Goal: Task Accomplishment & Management: Manage account settings

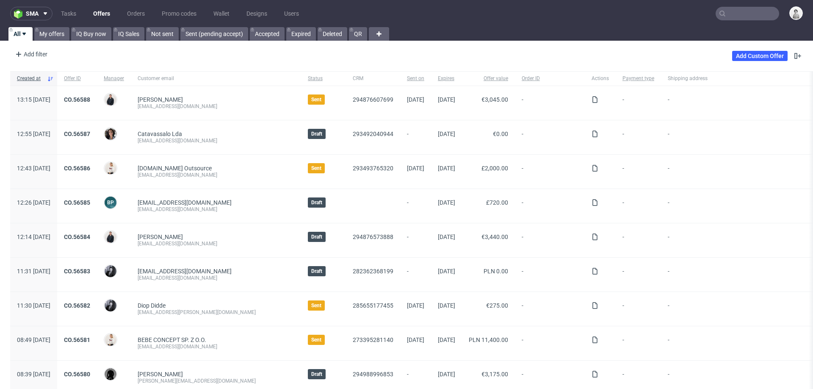
click at [735, 11] on input "text" at bounding box center [748, 14] width 64 height 14
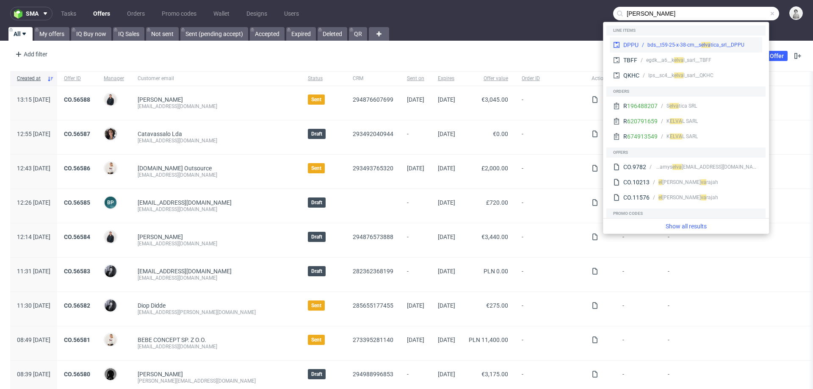
type input "elva"
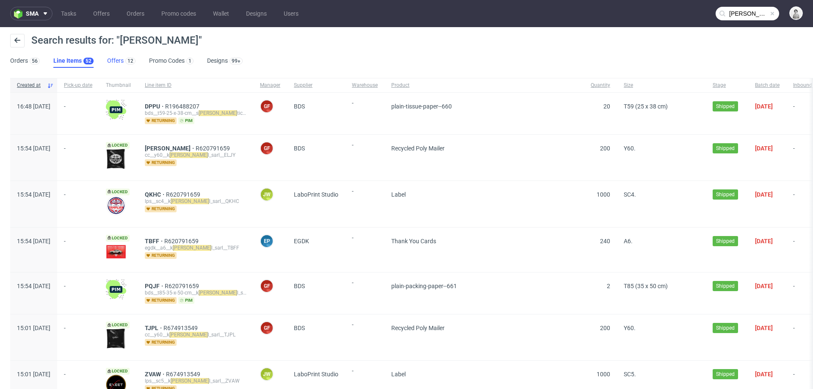
click at [110, 58] on link "Offers 12" at bounding box center [121, 61] width 28 height 14
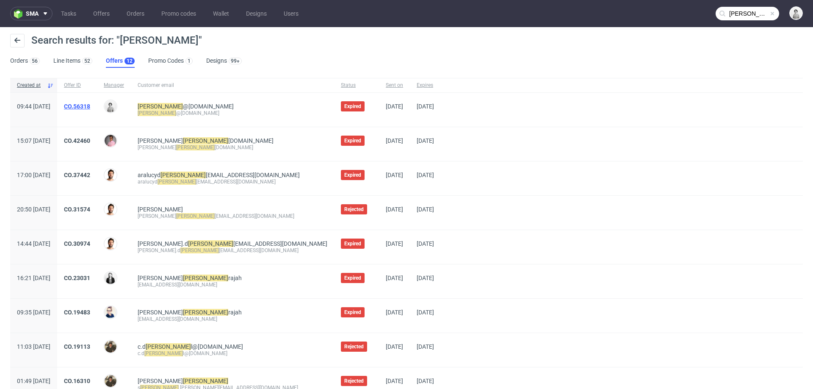
click at [90, 108] on link "CO.56318" at bounding box center [77, 106] width 26 height 7
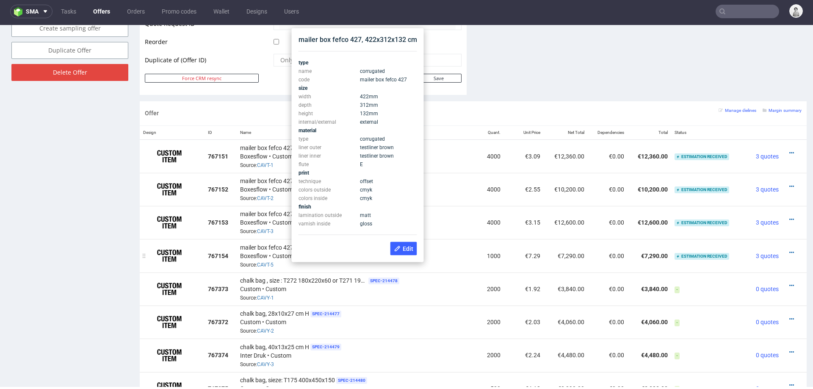
scroll to position [448, 0]
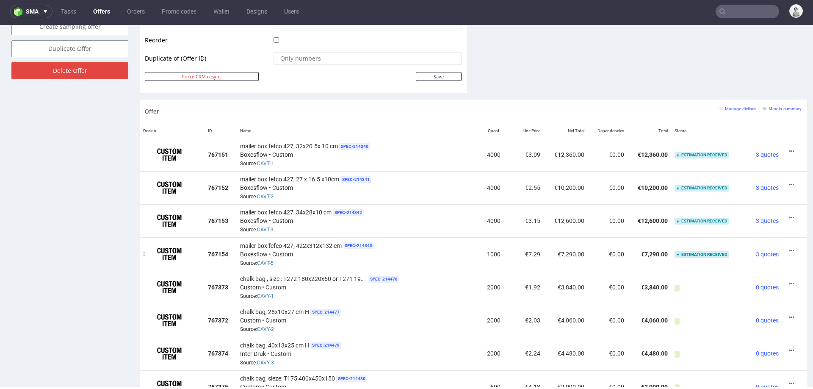
click at [437, 260] on div "mailer box fefco 427, 422x312x132 cm SPEC- 214343 Boxesflow • Custom Source: CA…" at bounding box center [355, 254] width 230 height 26
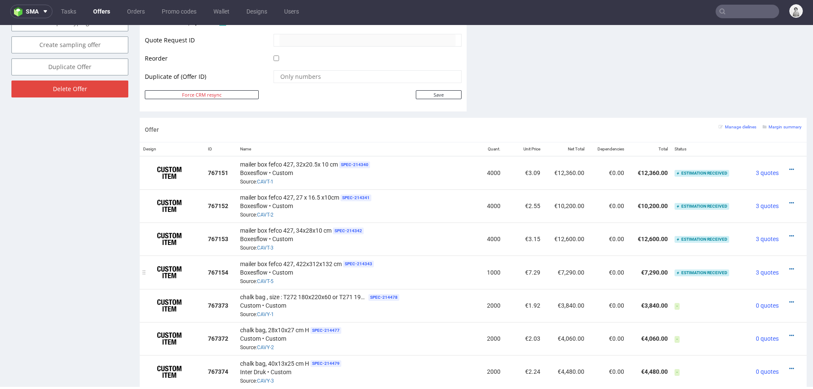
scroll to position [428, 0]
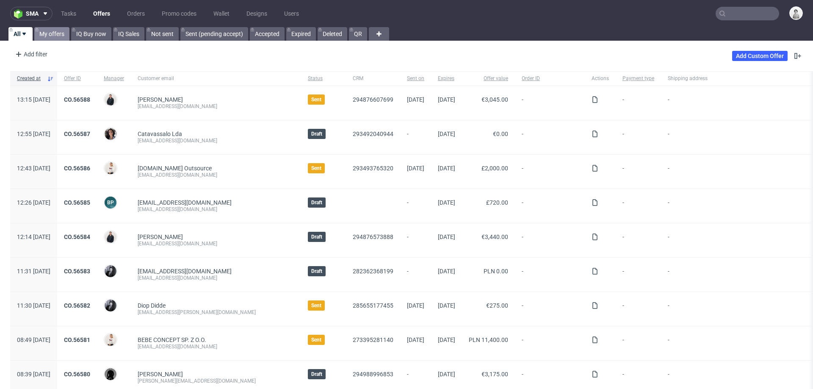
click at [47, 36] on link "My offers" at bounding box center [51, 34] width 35 height 14
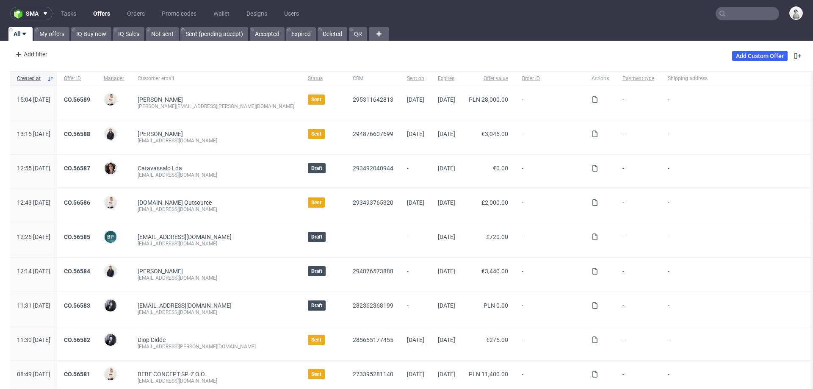
click at [728, 8] on input "text" at bounding box center [748, 14] width 64 height 14
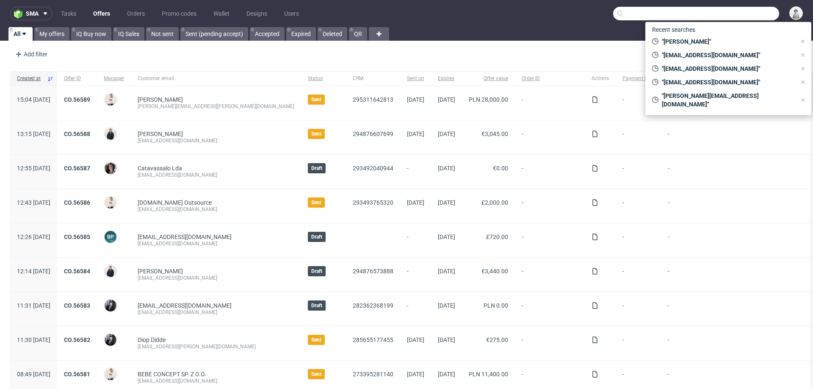
paste input "chiarazindel@hotmail.com"
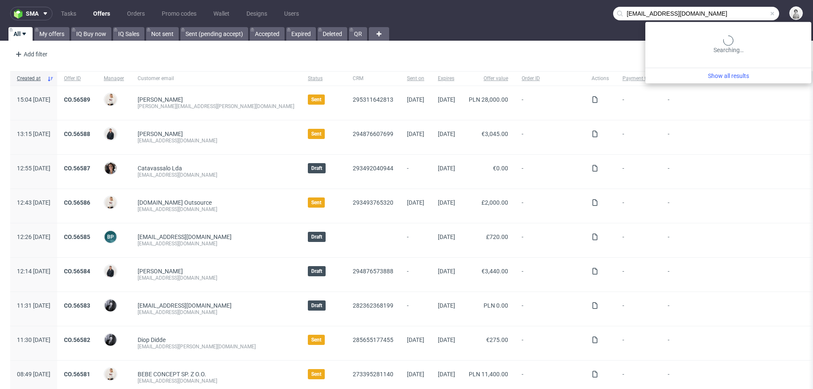
type input "chiarazindel@hotmail.com"
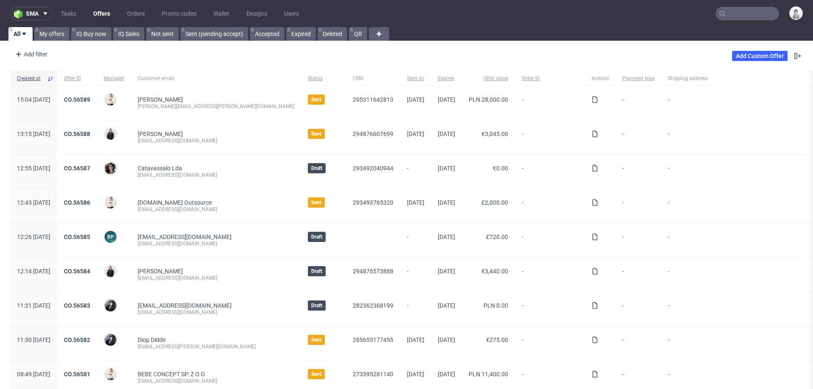
click at [741, 14] on input "text" at bounding box center [748, 14] width 64 height 14
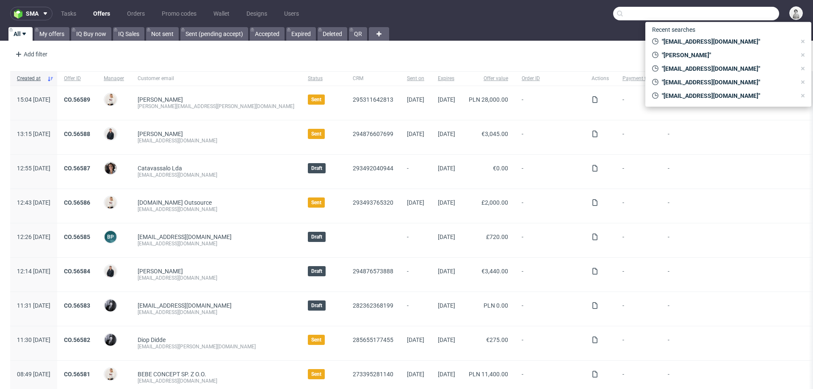
paste input "[PERSON_NAME][EMAIL_ADDRESS][DOMAIN_NAME]"
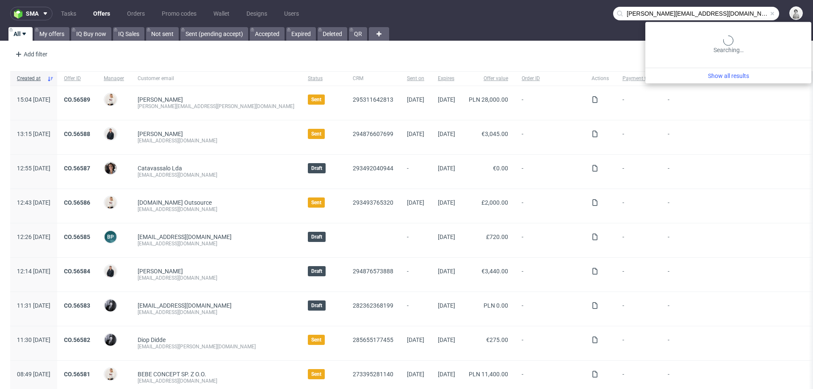
type input "[PERSON_NAME][EMAIL_ADDRESS][DOMAIN_NAME]"
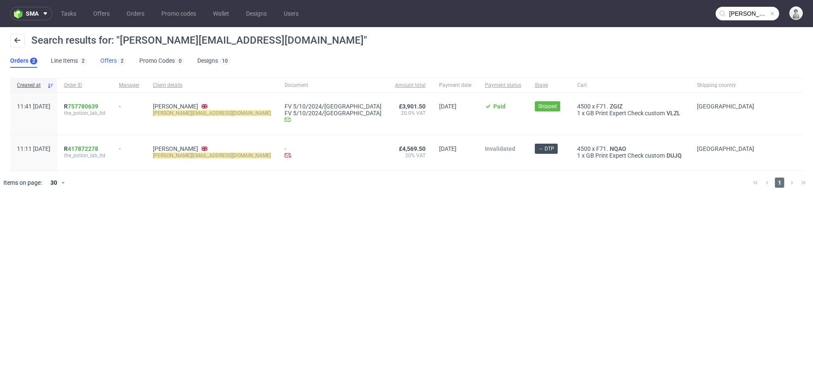
click at [107, 64] on link "Offers 2" at bounding box center [112, 61] width 25 height 14
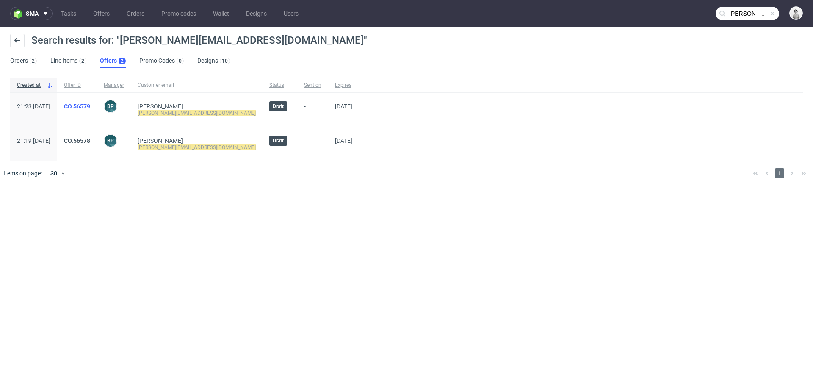
click at [90, 103] on link "CO.56579" at bounding box center [77, 106] width 26 height 7
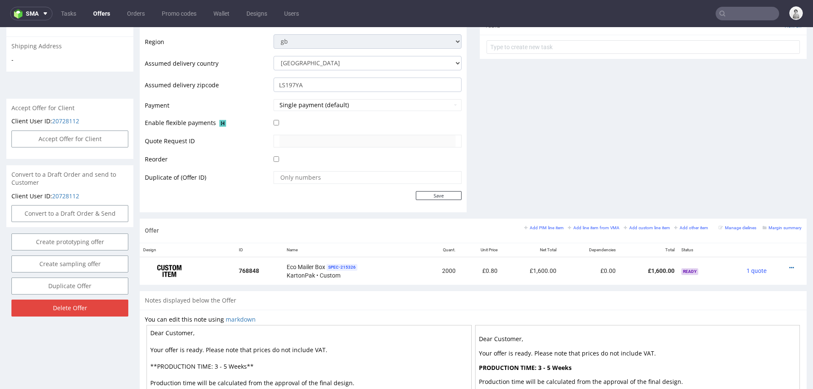
scroll to position [307, 0]
click at [346, 247] on icon at bounding box center [343, 247] width 7 height 7
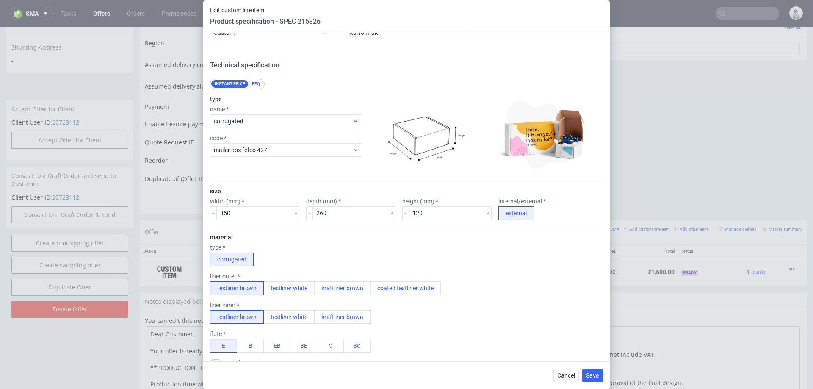
scroll to position [32, 0]
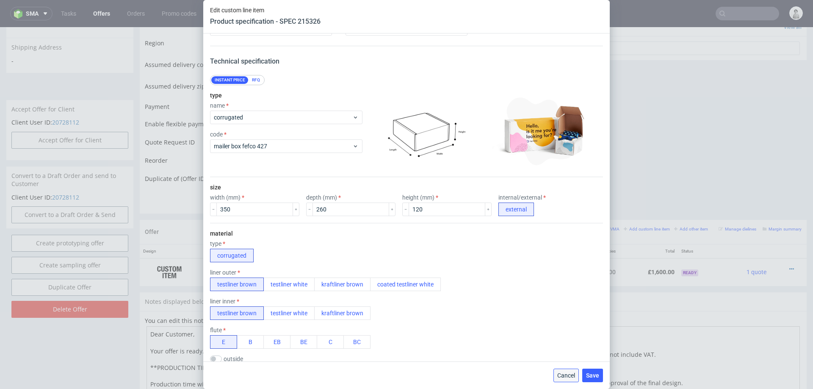
click at [570, 377] on span "Cancel" at bounding box center [566, 375] width 18 height 6
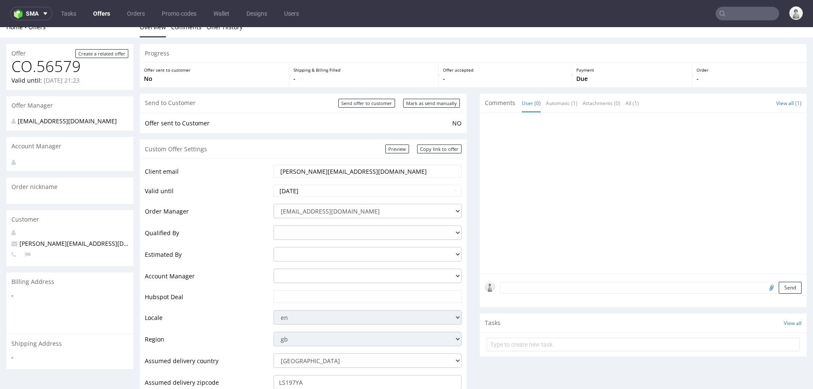
scroll to position [0, 0]
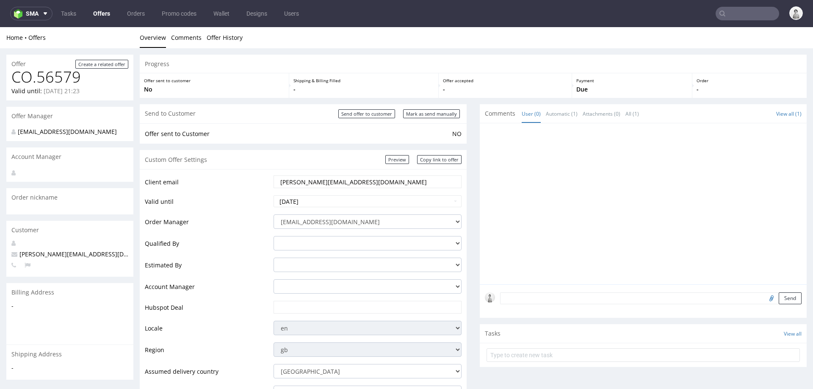
click at [292, 180] on input "[PERSON_NAME][EMAIL_ADDRESS][DOMAIN_NAME]" at bounding box center [367, 182] width 176 height 12
click at [292, 180] on input "sophie@thepotionlab.co.uk" at bounding box center [367, 182] width 176 height 12
click at [292, 184] on input "sophie@thepotionlab.co.uk" at bounding box center [367, 182] width 176 height 12
click at [292, 184] on input "[PERSON_NAME][EMAIL_ADDRESS][DOMAIN_NAME]" at bounding box center [367, 182] width 176 height 12
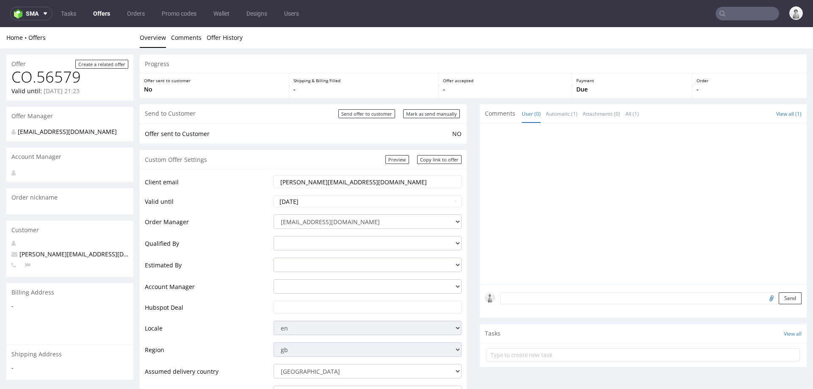
click at [292, 184] on input "[PERSON_NAME][EMAIL_ADDRESS][DOMAIN_NAME]" at bounding box center [367, 182] width 176 height 12
click at [391, 224] on select "integrations@packhelp.com adrian.grudzien@packhelp.com adrian.margula@packhelp.…" at bounding box center [368, 221] width 188 height 14
select select "20998342"
click at [347, 305] on input "text" at bounding box center [367, 307] width 176 height 12
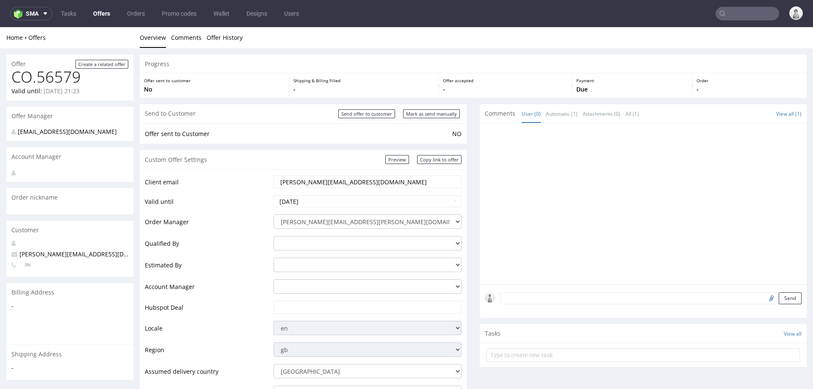
paste input "https://app-eu1.hubspot.com/contacts/25600958/record/0-3/293493863660/"
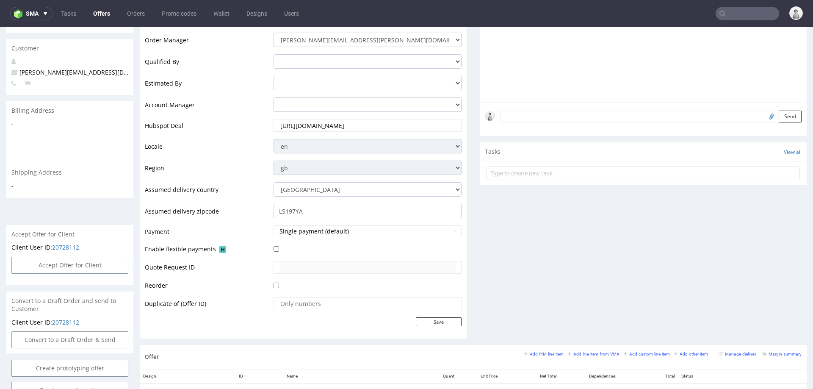
scroll to position [185, 0]
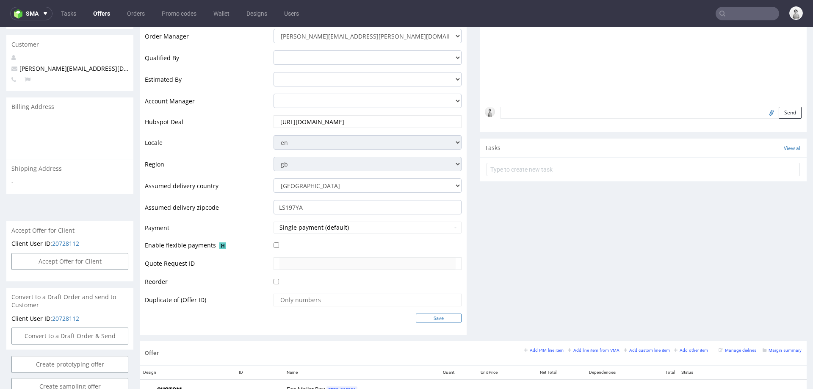
type input "https://app-eu1.hubspot.com/contacts/25600958/record/0-3/293493863660/"
click at [426, 315] on input "Save" at bounding box center [439, 317] width 46 height 9
type input "In progress..."
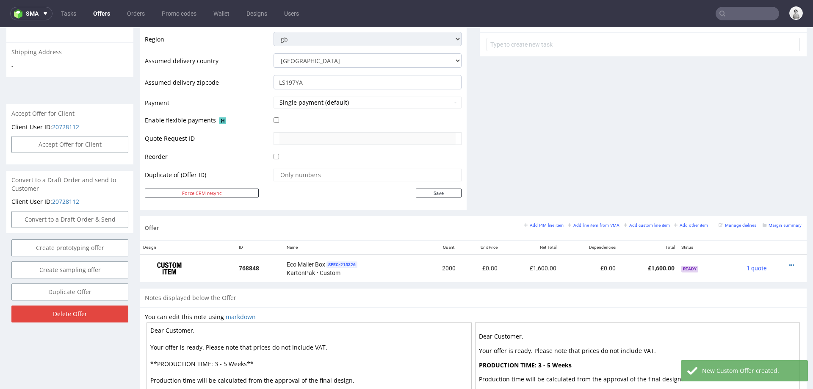
scroll to position [313, 0]
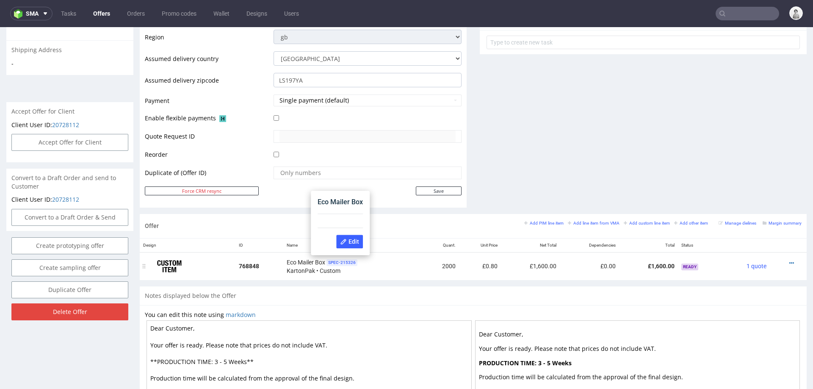
click at [338, 263] on span "SPEC- 215326" at bounding box center [341, 262] width 31 height 7
click at [352, 237] on button "Edit" at bounding box center [349, 242] width 27 height 14
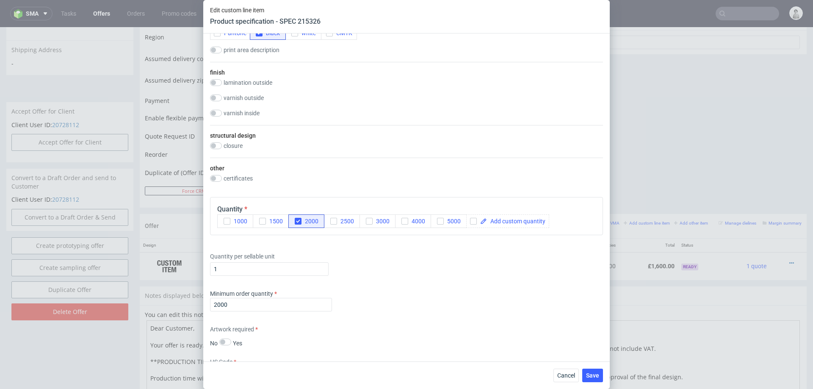
scroll to position [455, 0]
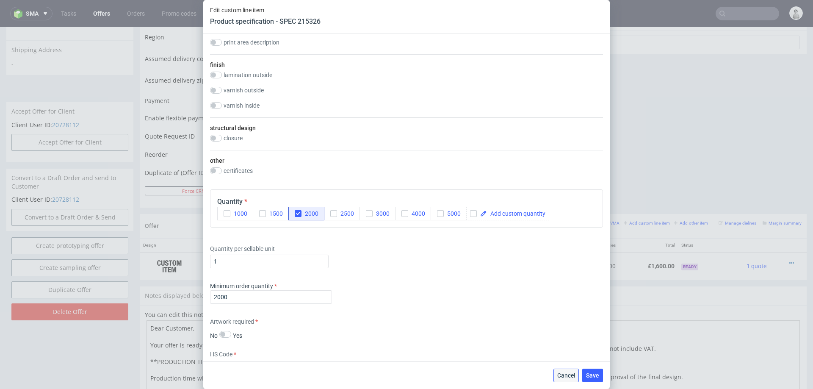
click at [568, 374] on span "Cancel" at bounding box center [566, 375] width 18 height 6
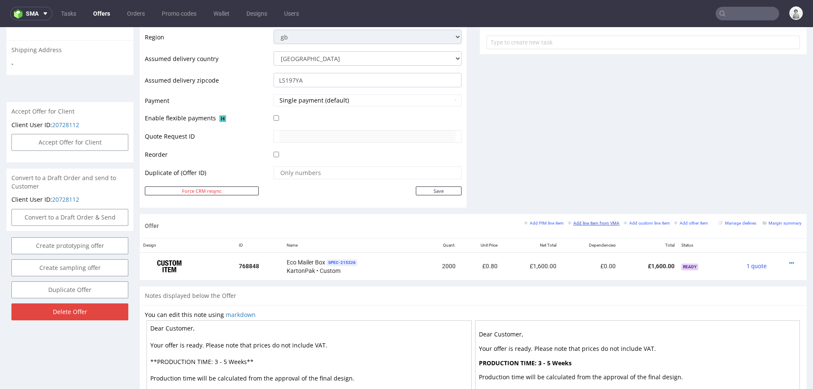
click at [577, 221] on small "Add line item from VMA" at bounding box center [594, 223] width 52 height 5
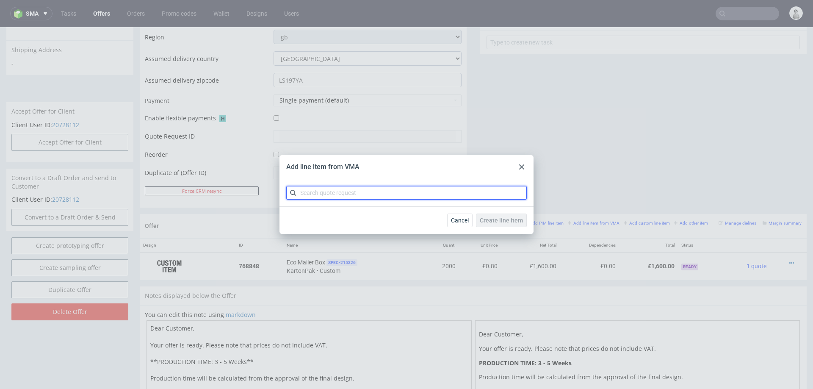
click at [459, 193] on input "text" at bounding box center [406, 193] width 241 height 14
type input "cbdo"
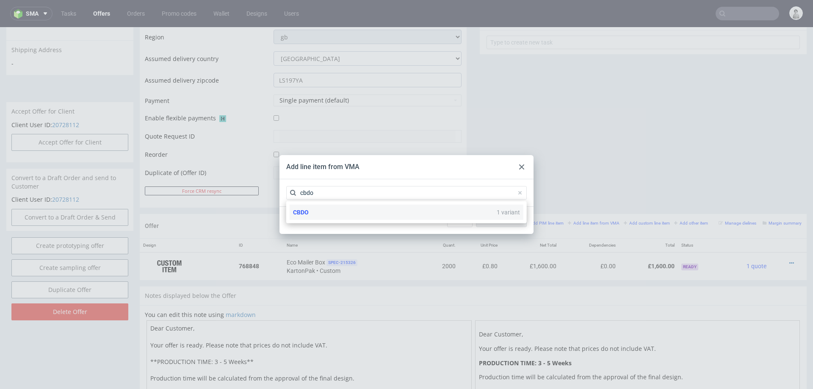
click at [352, 217] on div "CBDO 1 variant" at bounding box center [407, 212] width 234 height 15
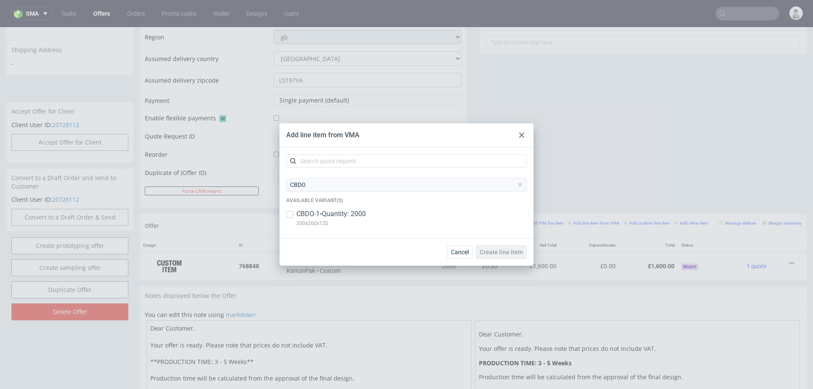
click at [326, 210] on p "CBDO-1 • Quantity: 2000" at bounding box center [330, 213] width 69 height 9
checkbox input "true"
click at [501, 257] on button "Create line item" at bounding box center [501, 252] width 51 height 14
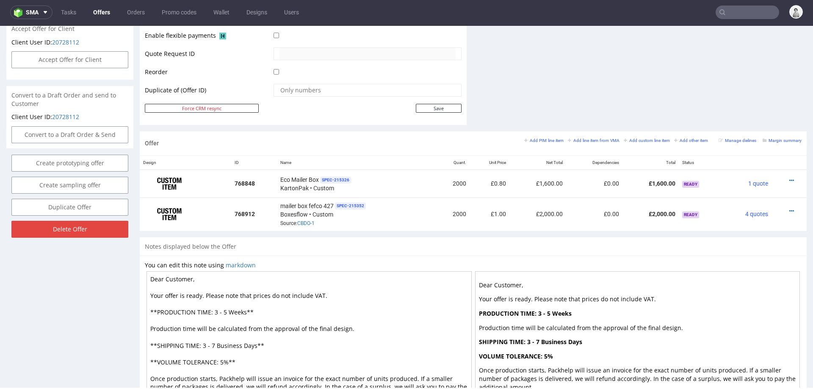
scroll to position [398, 0]
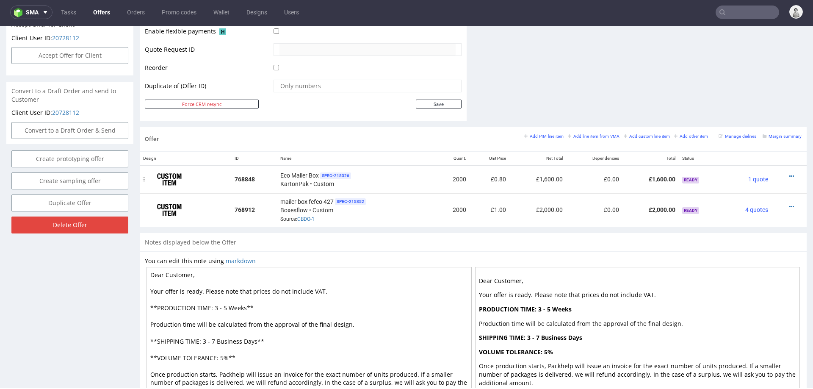
click at [784, 172] on div at bounding box center [786, 176] width 23 height 8
click at [789, 173] on icon at bounding box center [791, 176] width 5 height 6
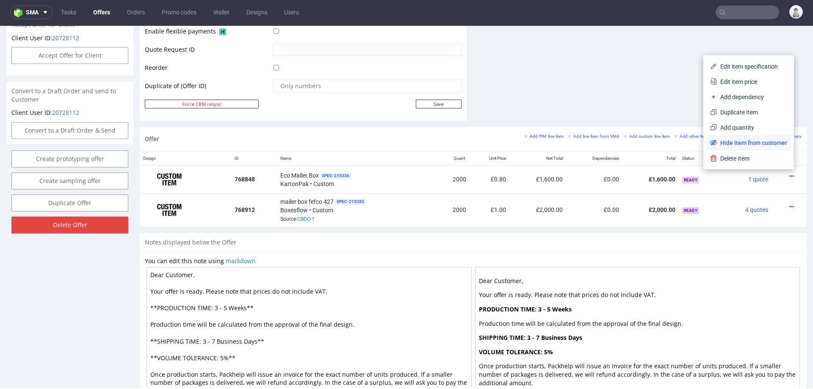
click at [761, 144] on span "Hide item from customer" at bounding box center [752, 142] width 70 height 8
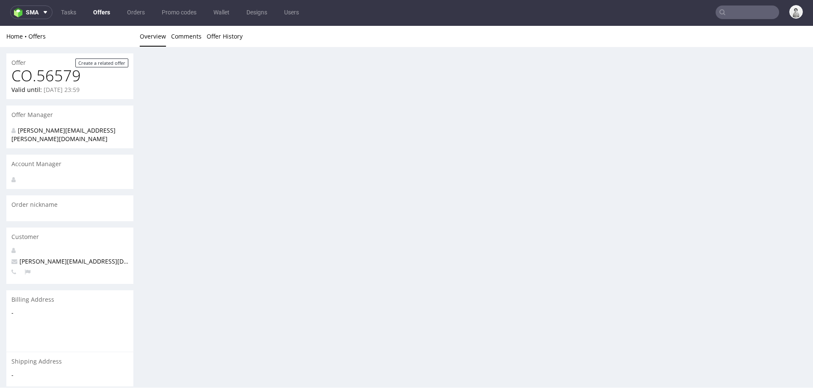
scroll to position [0, 0]
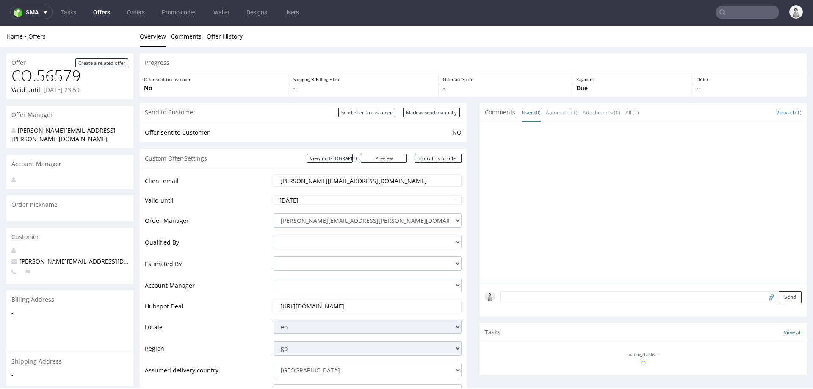
click at [782, 204] on div at bounding box center [646, 205] width 322 height 156
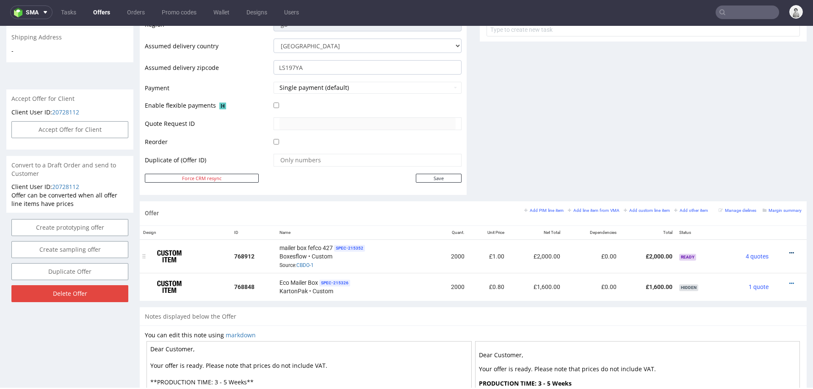
click at [789, 250] on icon at bounding box center [791, 253] width 5 height 6
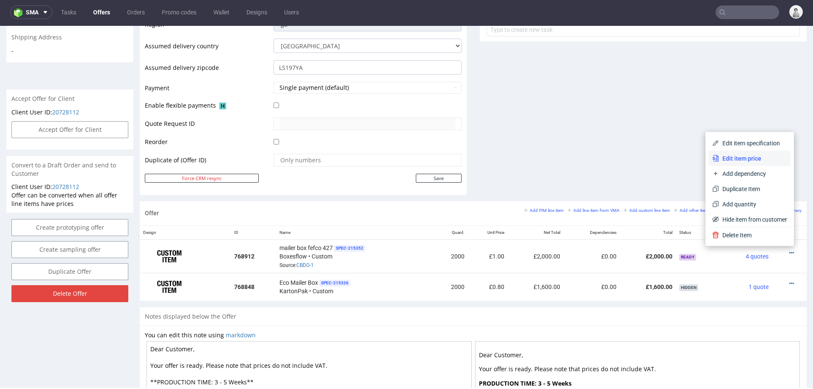
click at [730, 158] on span "Edit item price" at bounding box center [753, 158] width 68 height 8
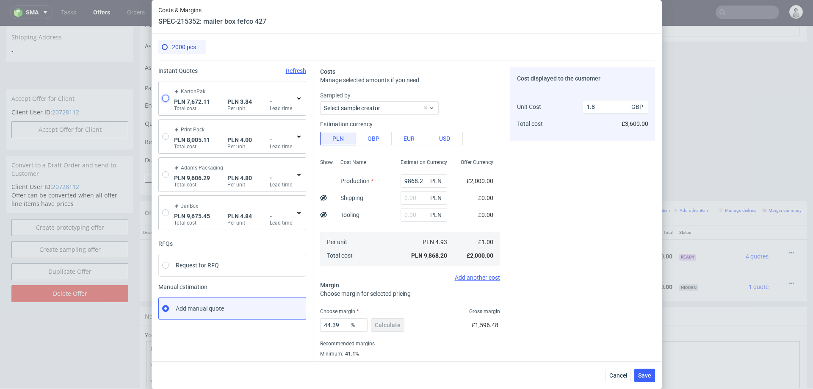
click at [164, 97] on input "radio" at bounding box center [165, 98] width 7 height 7
radio input "true"
radio input "false"
type input "3398.5200000000004"
type input "2700.27"
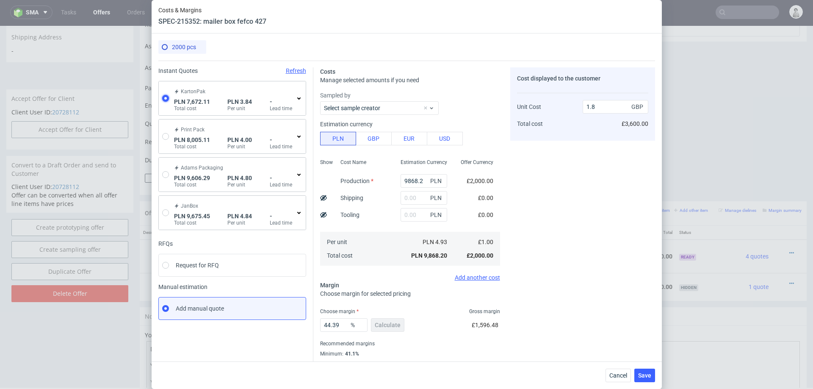
type input "1573.32"
type input "0.77"
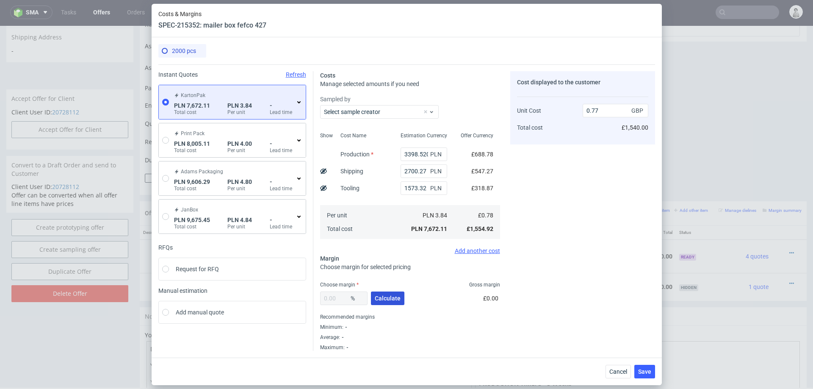
click at [398, 295] on span "Calculate" at bounding box center [388, 298] width 26 height 6
type input "35.44"
type input "1.2"
click at [340, 297] on input "35.44" at bounding box center [343, 298] width 47 height 14
click at [339, 297] on input "35.44" at bounding box center [343, 298] width 47 height 14
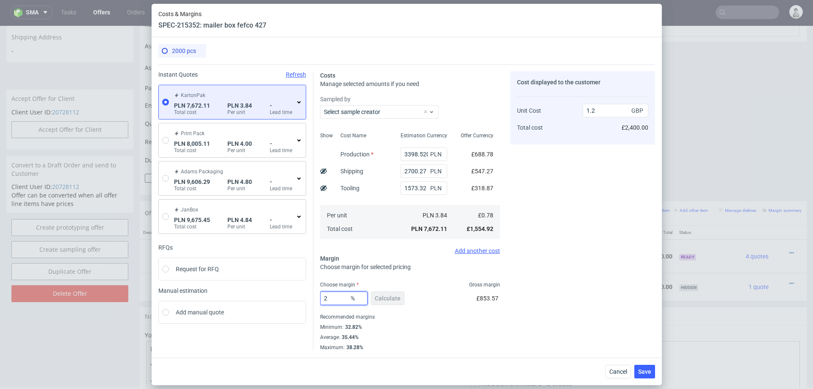
type input "23"
type input "1.01"
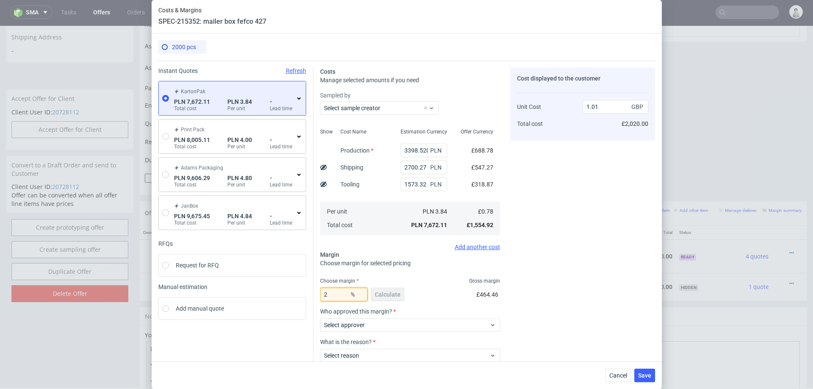
type input "20"
type input "0.97"
type input "20"
click at [524, 279] on div "Cost displayed to the customer Unit Cost Total cost 0.97 GBP £1,940.00" at bounding box center [582, 237] width 145 height 340
click at [424, 185] on input "1573.32" at bounding box center [424, 184] width 47 height 14
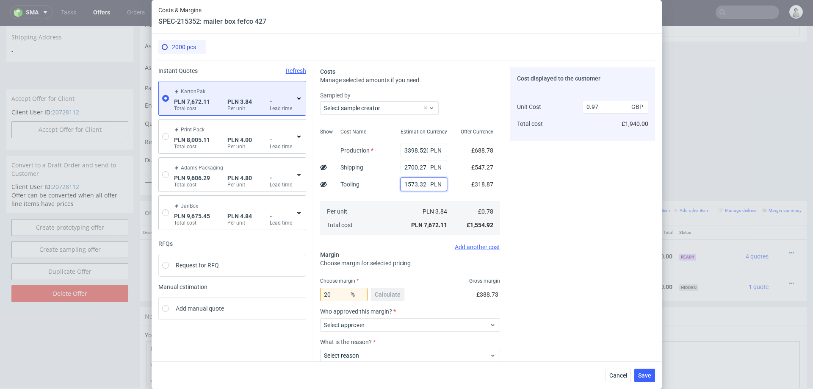
click at [424, 185] on input "1573.32" at bounding box center [424, 184] width 47 height 14
type input "0.77"
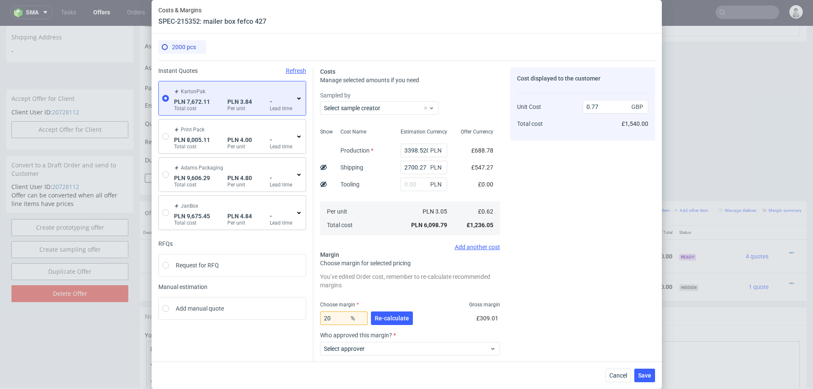
click at [298, 96] on icon at bounding box center [299, 98] width 7 height 7
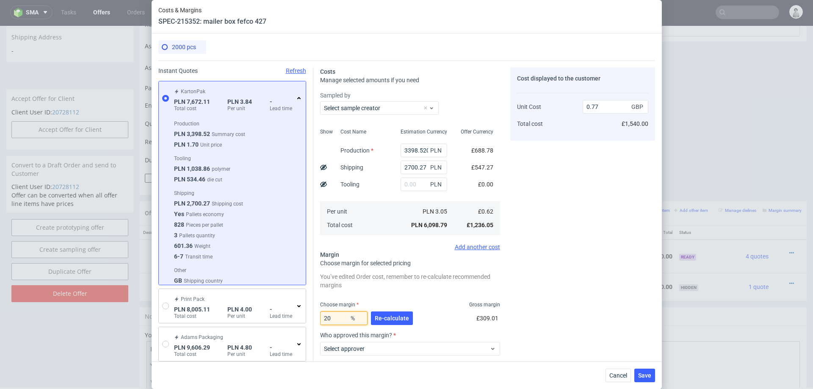
click at [336, 316] on input "20" at bounding box center [343, 318] width 47 height 14
type input "25"
type input "0.82"
click at [541, 240] on div "Cost displayed to the customer Unit Cost Total cost 0.82 GBP £1,640.00" at bounding box center [582, 249] width 145 height 364
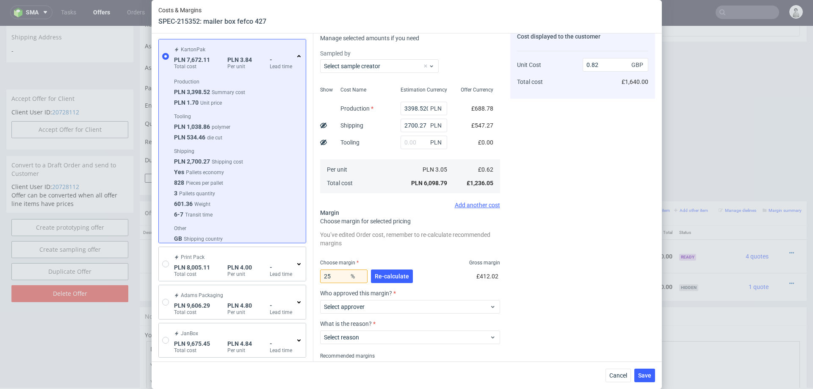
scroll to position [45, 0]
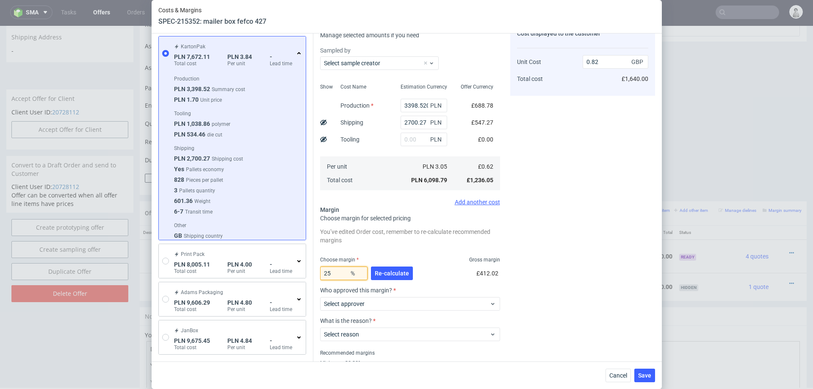
click at [343, 276] on input "25" at bounding box center [343, 273] width 47 height 14
type input "26"
type input "0.83"
type input "26"
click at [520, 238] on div "Cost displayed to the customer Unit Cost Total cost 0.83 GBP £1,660.00" at bounding box center [582, 204] width 145 height 364
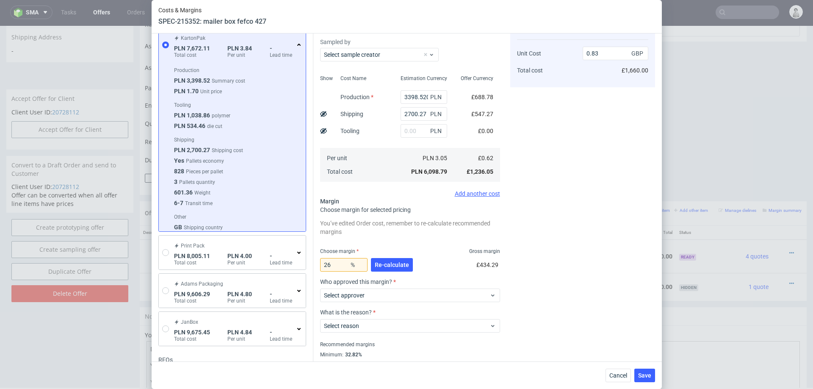
scroll to position [55, 0]
click at [412, 133] on input "text" at bounding box center [424, 130] width 47 height 14
type input "1000"
type input "0.97"
type input "1000"
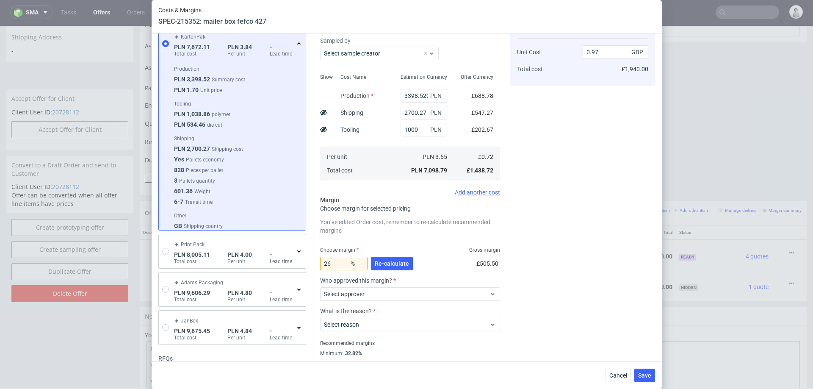
click at [559, 140] on div "Cost displayed to the customer Unit Cost Total cost 0.97 GBP £1,940.00" at bounding box center [582, 195] width 145 height 364
click at [335, 265] on input "26" at bounding box center [343, 264] width 47 height 14
type input "20"
type input "0.89"
type input "26"
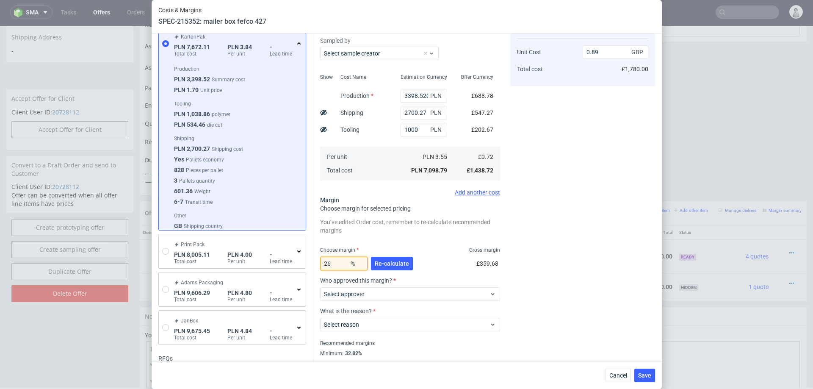
type input "0.97"
click at [604, 174] on div "Cost displayed to the customer Unit Cost Total cost 0.97 GBP £1,940.00" at bounding box center [582, 195] width 145 height 364
click at [413, 128] on input "1000" at bounding box center [424, 130] width 47 height 14
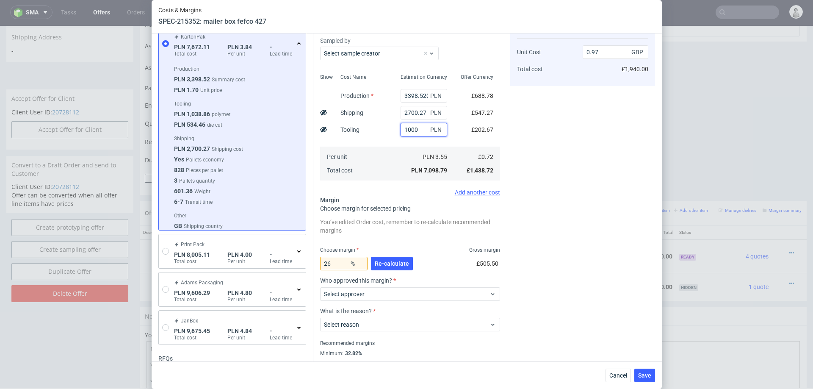
click at [413, 128] on input "1000" at bounding box center [424, 130] width 47 height 14
type input "500"
type input "0.9"
type input "500"
click at [586, 116] on div "Cost displayed to the customer Unit Cost Total cost 0.9 GBP £1,800.00" at bounding box center [582, 195] width 145 height 364
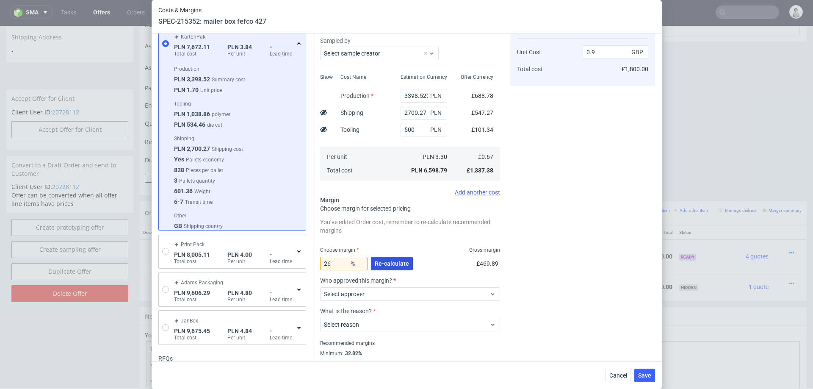
click at [386, 263] on span "Re-calculate" at bounding box center [392, 263] width 34 height 6
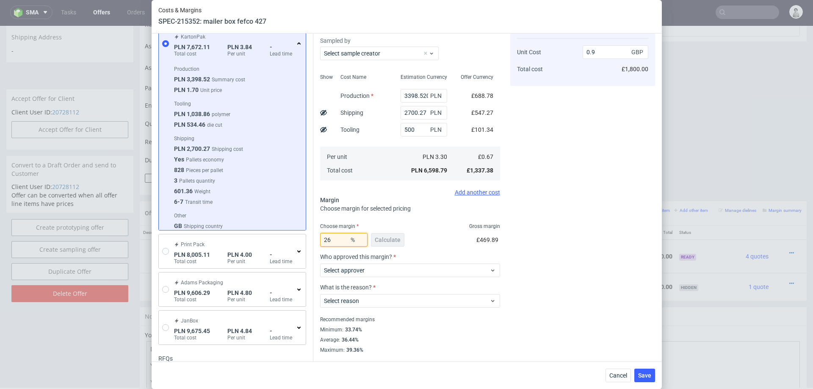
click at [335, 239] on input "26" at bounding box center [343, 240] width 47 height 14
type input "25"
type input "0.89"
type input "24"
type input "0.88"
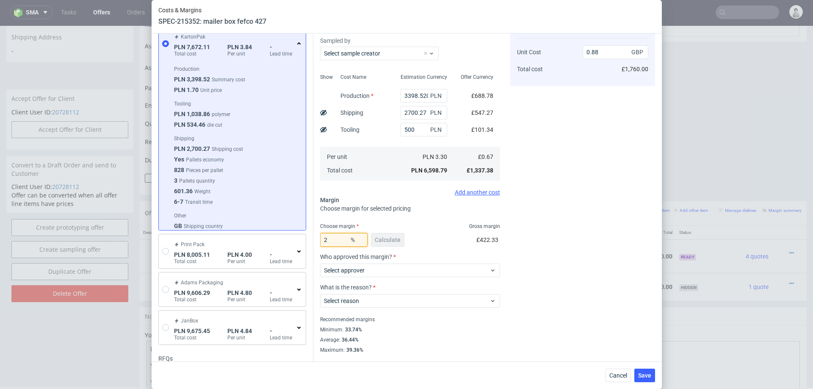
type input "20"
type input "0.83"
type input "20"
click at [547, 201] on div "Cost displayed to the customer Unit Cost Total cost 0.83 GBP £1,660.00" at bounding box center [582, 183] width 145 height 340
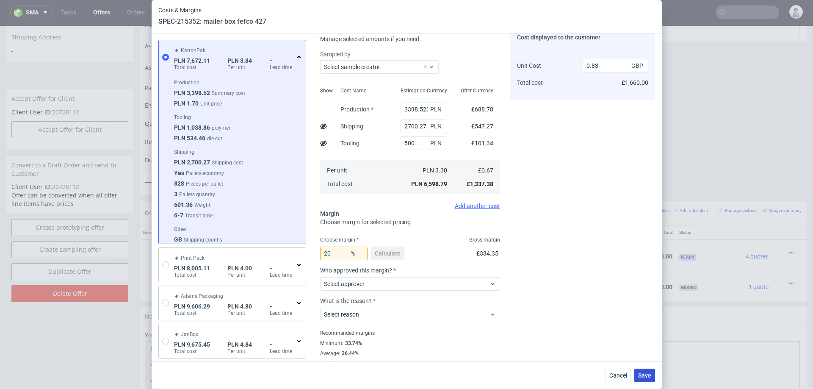
click at [644, 375] on span "Save" at bounding box center [644, 375] width 13 height 6
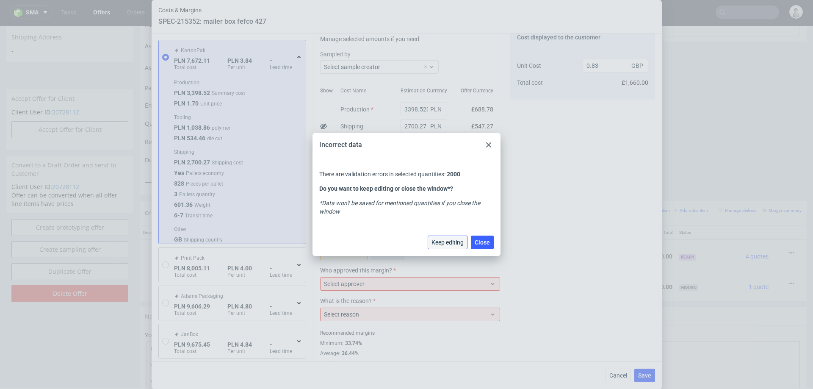
click at [448, 241] on span "Keep editing" at bounding box center [448, 242] width 32 height 6
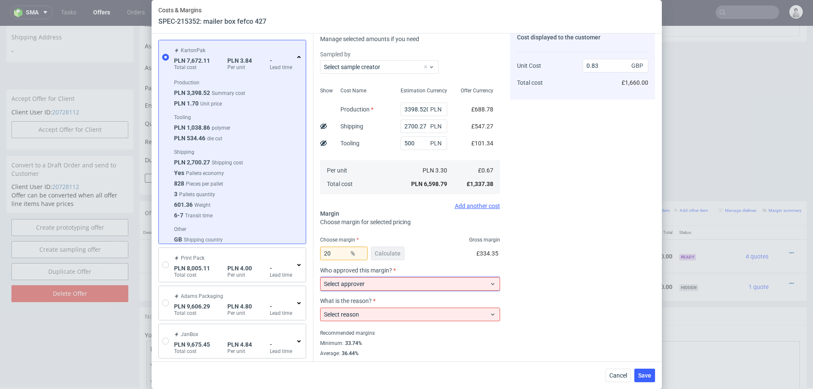
click at [403, 284] on span "Select approver" at bounding box center [407, 283] width 166 height 8
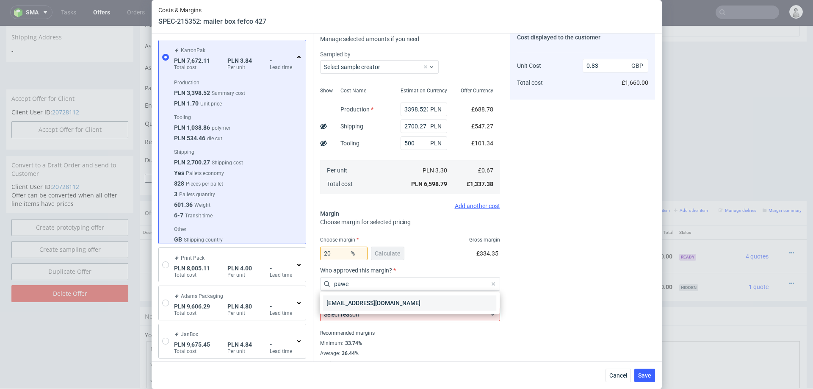
type input "pawe"
click at [359, 303] on div "[EMAIL_ADDRESS][DOMAIN_NAME]" at bounding box center [409, 302] width 173 height 15
click at [359, 304] on div "Select reason" at bounding box center [410, 312] width 180 height 17
click at [370, 314] on span "Select reason" at bounding box center [407, 314] width 166 height 8
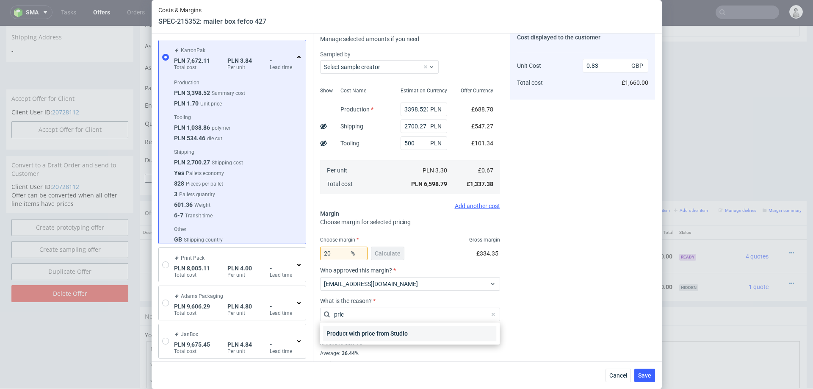
type input "pric"
click at [361, 337] on div "Product with price from Studio" at bounding box center [409, 333] width 173 height 15
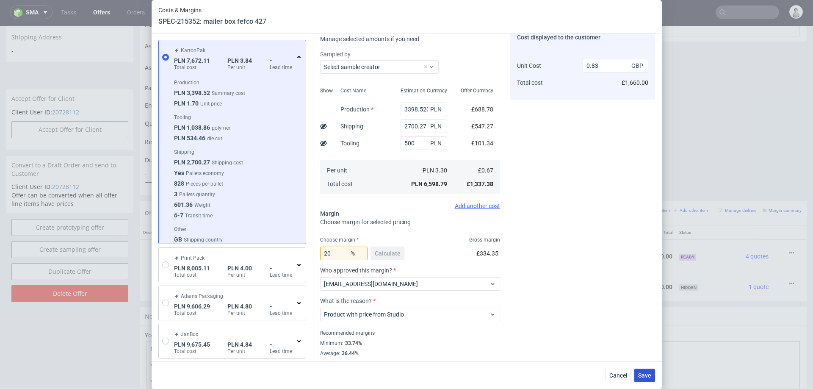
click at [638, 372] on span "Save" at bounding box center [644, 375] width 13 height 6
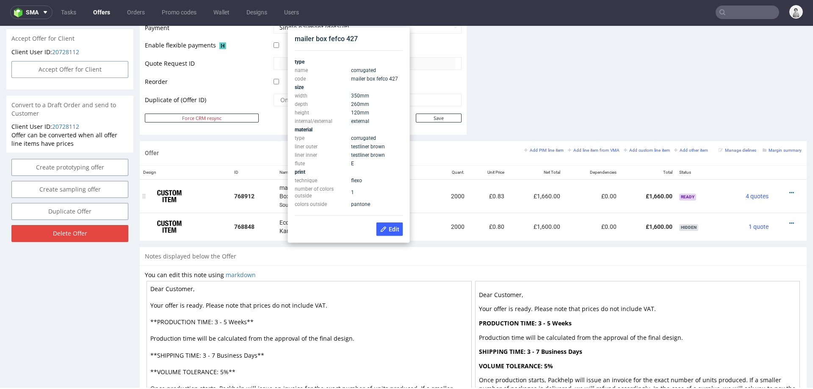
scroll to position [381, 0]
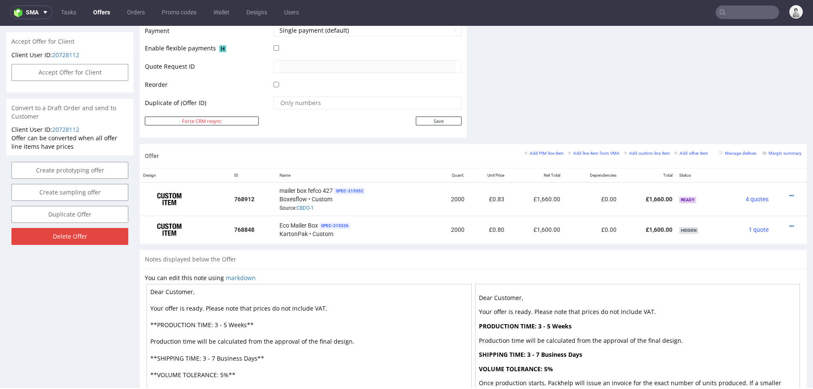
click at [432, 164] on div "Offer Add PIM line item Add line item from VMA Add custom line item Add other i…" at bounding box center [473, 156] width 667 height 24
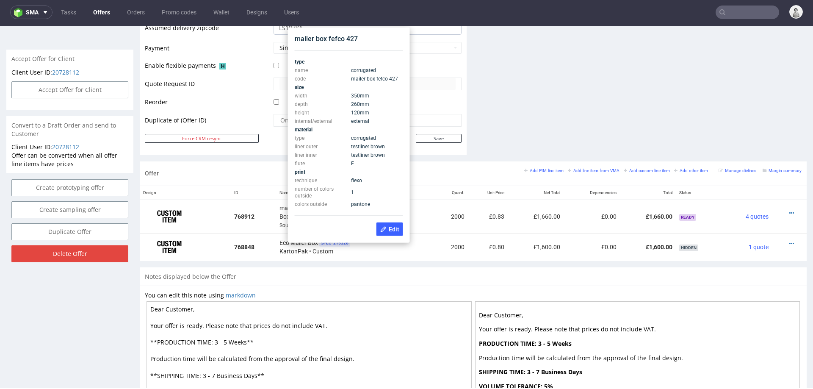
scroll to position [363, 0]
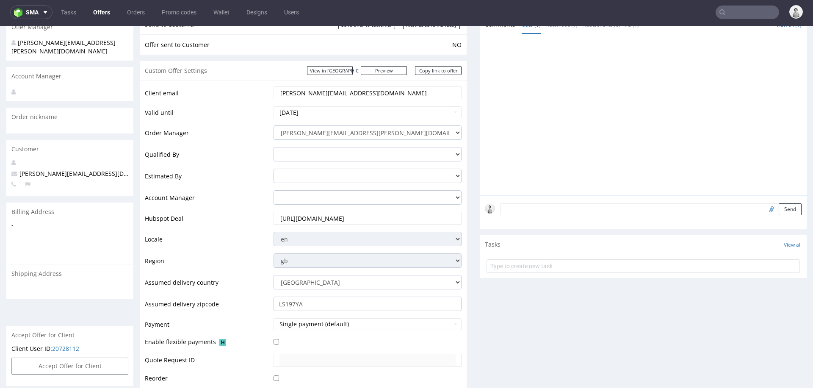
scroll to position [86, 0]
click at [423, 70] on link "Copy link to offer" at bounding box center [438, 71] width 47 height 9
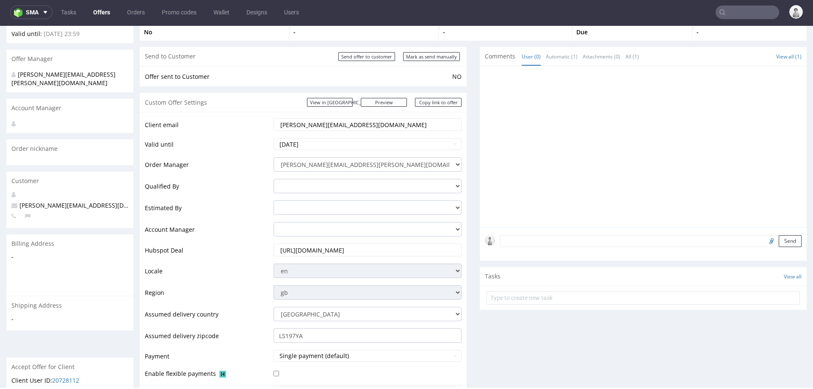
scroll to position [46, 0]
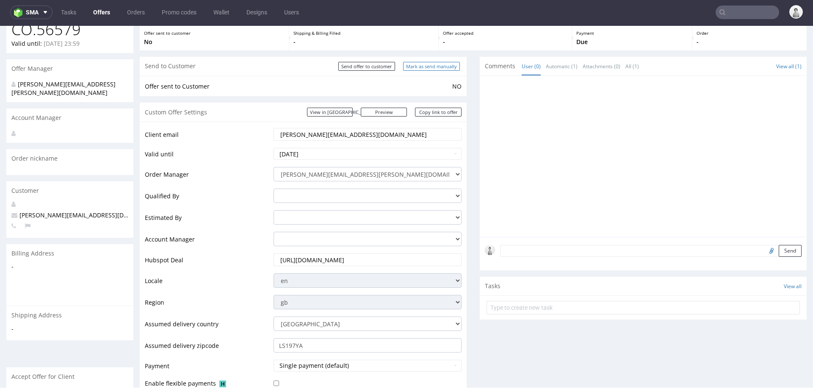
click at [437, 62] on input "Mark as send manually" at bounding box center [431, 66] width 57 height 9
type input "In progress..."
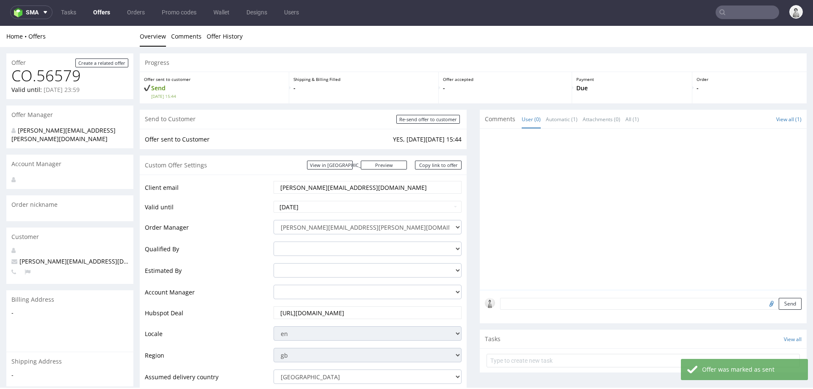
scroll to position [41, 0]
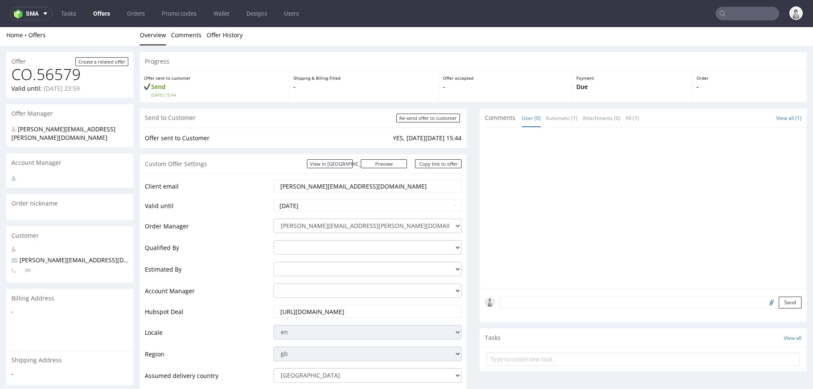
scroll to position [1, 0]
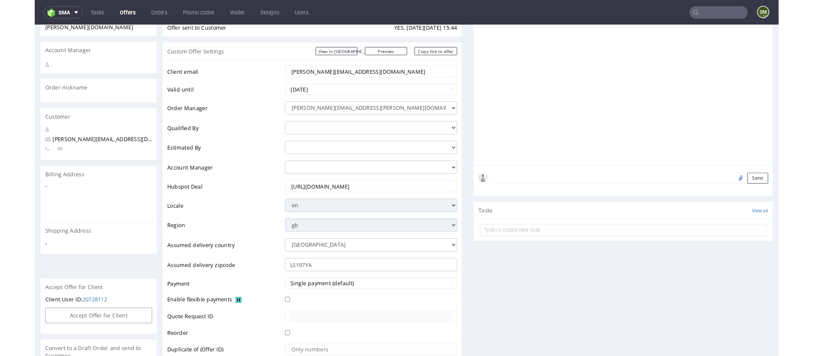
scroll to position [127, 0]
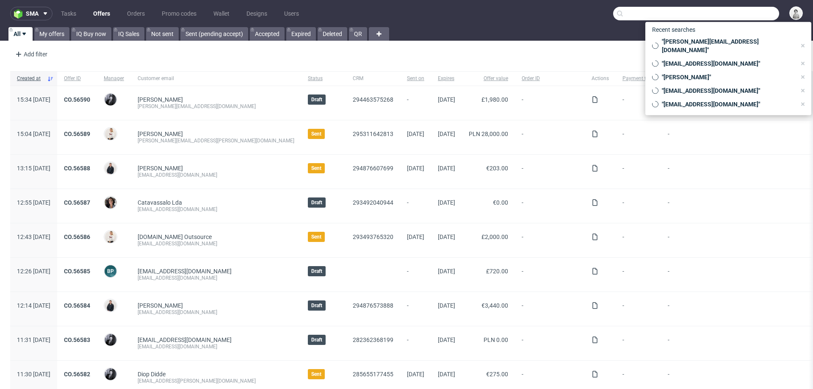
click at [731, 9] on input "text" at bounding box center [696, 14] width 166 height 14
paste input "kasiek.otto@gmail.com"
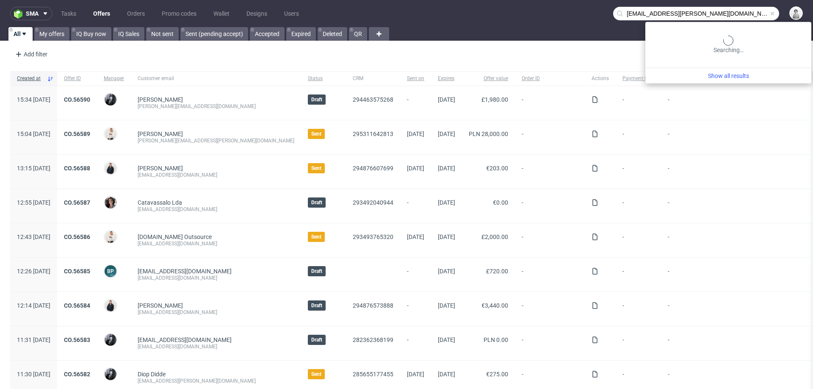
type input "kasiek.otto@gmail.com"
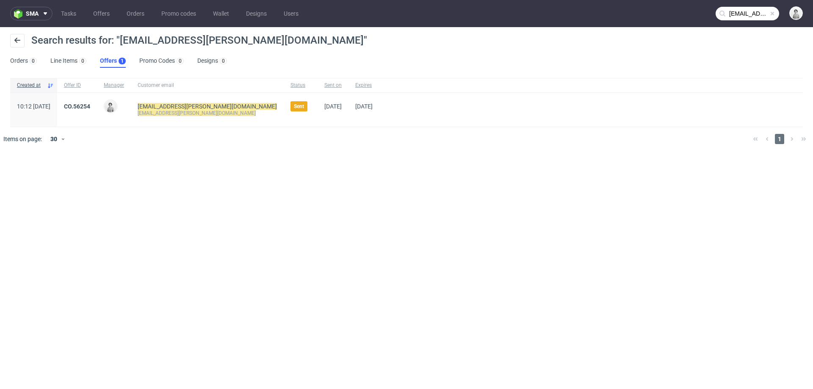
click at [90, 107] on link "CO.56254" at bounding box center [77, 106] width 26 height 7
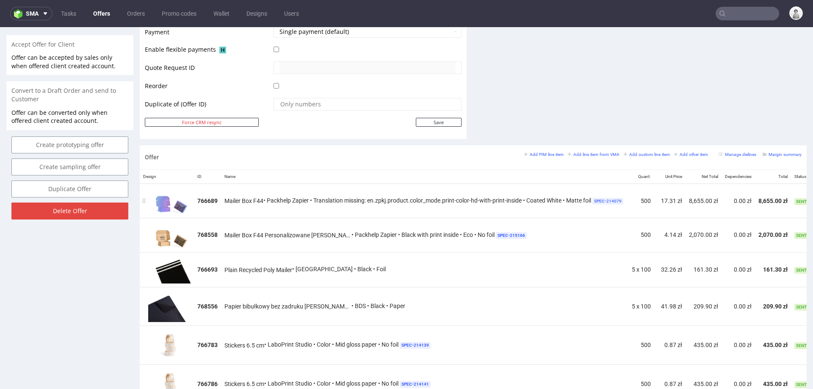
scroll to position [386, 0]
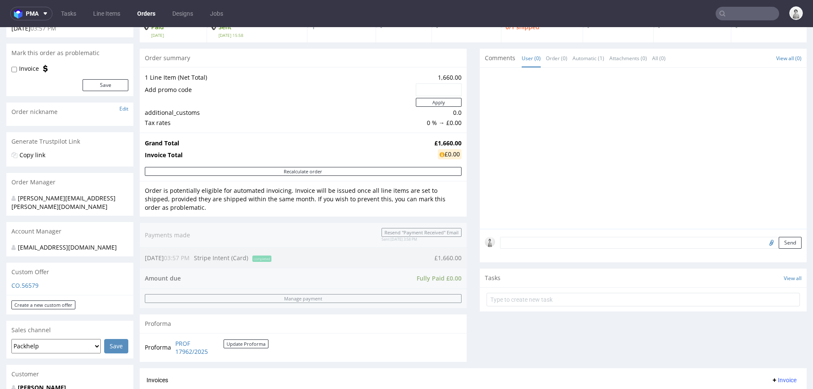
scroll to position [42, 0]
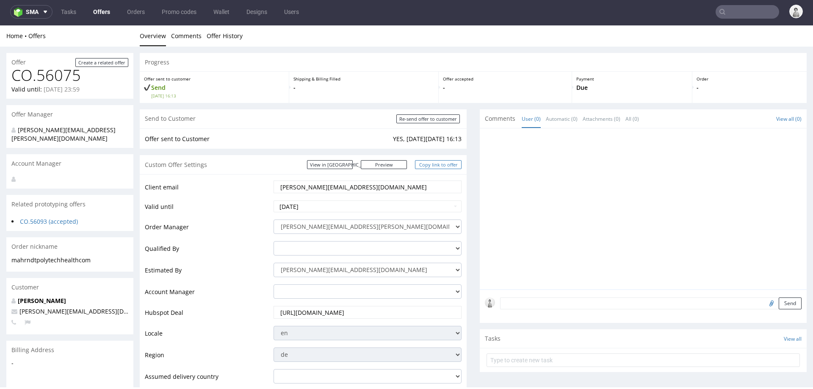
click at [424, 163] on link "Copy link to offer" at bounding box center [438, 164] width 47 height 9
copy span "CAOC-2"
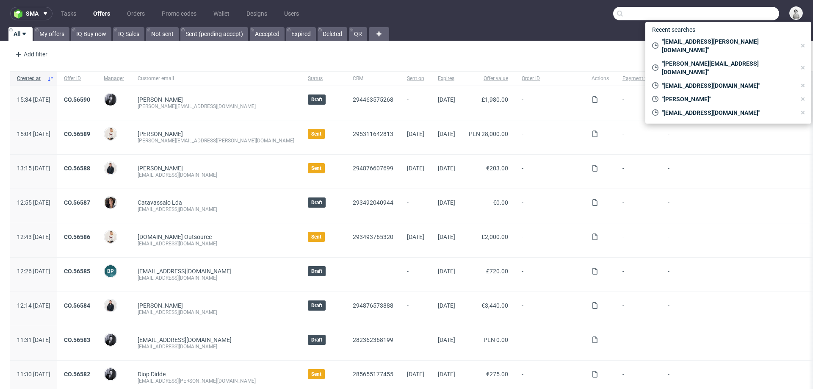
click at [733, 12] on input "text" at bounding box center [696, 14] width 166 height 14
paste input "[PERSON_NAME][EMAIL_ADDRESS][DOMAIN_NAME]"
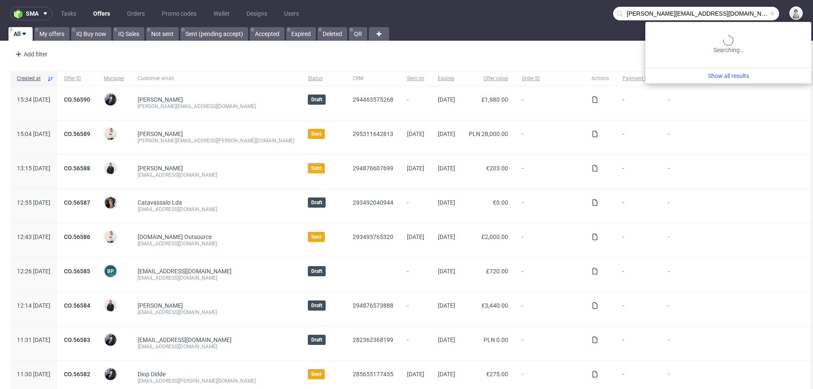
type input "[PERSON_NAME][EMAIL_ADDRESS][DOMAIN_NAME]"
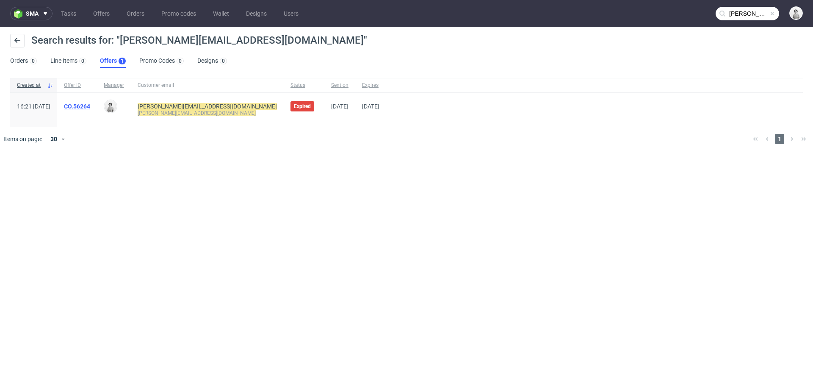
click at [90, 104] on link "CO.56264" at bounding box center [77, 106] width 26 height 7
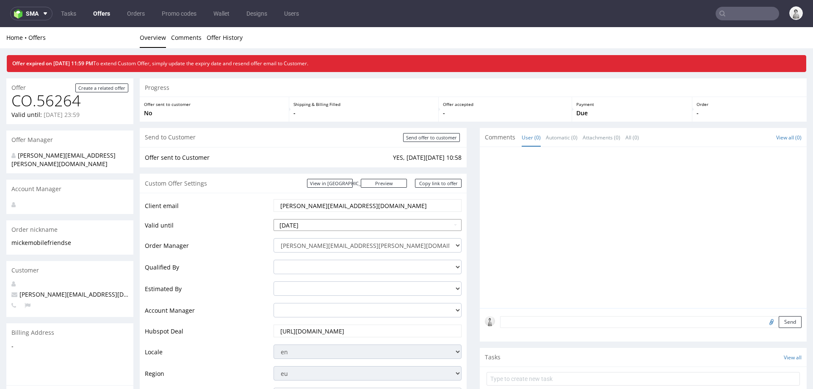
click at [307, 228] on input "[DATE]" at bounding box center [368, 225] width 188 height 12
click at [356, 123] on th at bounding box center [357, 123] width 13 height 13
click at [279, 211] on td "31" at bounding box center [280, 212] width 13 height 13
type input "[DATE]"
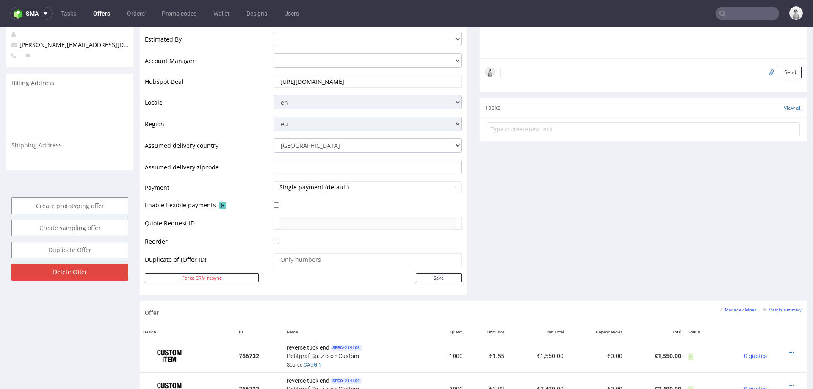
scroll to position [253, 0]
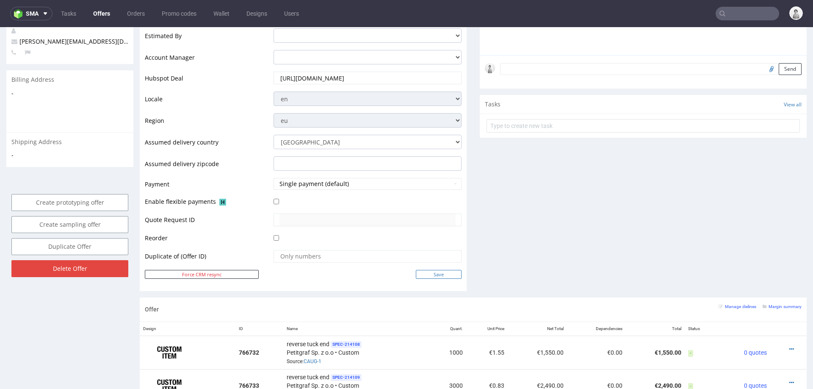
click at [424, 276] on input "Save" at bounding box center [439, 274] width 46 height 9
type input "In progress..."
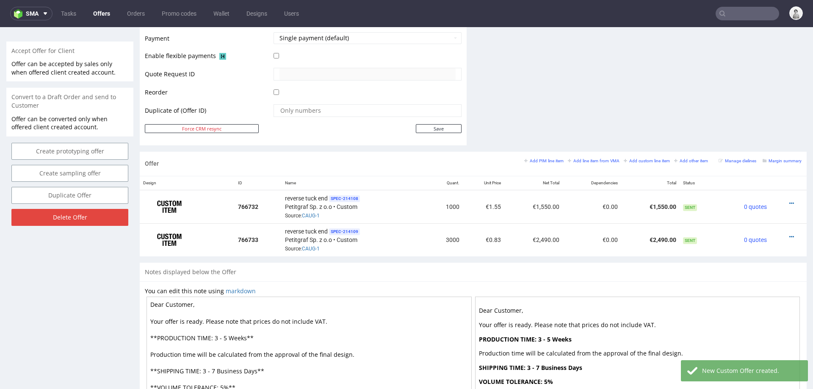
scroll to position [389, 0]
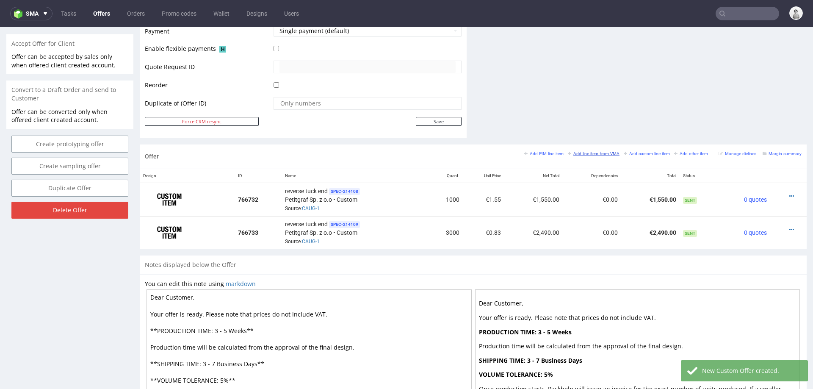
click at [575, 152] on small "Add line item from VMA" at bounding box center [594, 153] width 52 height 5
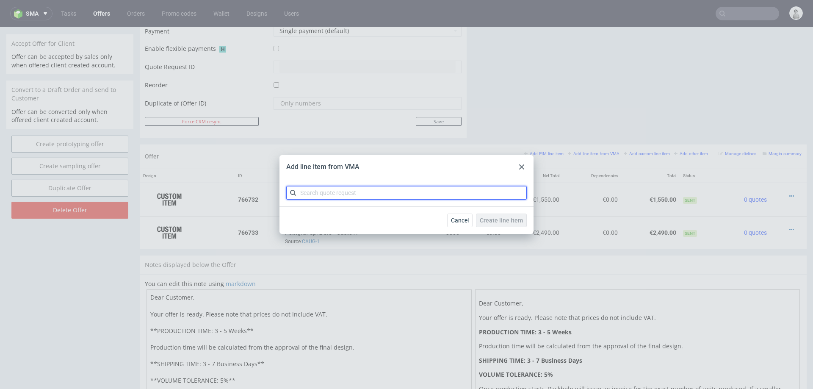
click at [487, 194] on input "text" at bounding box center [406, 193] width 241 height 14
type input "caug"
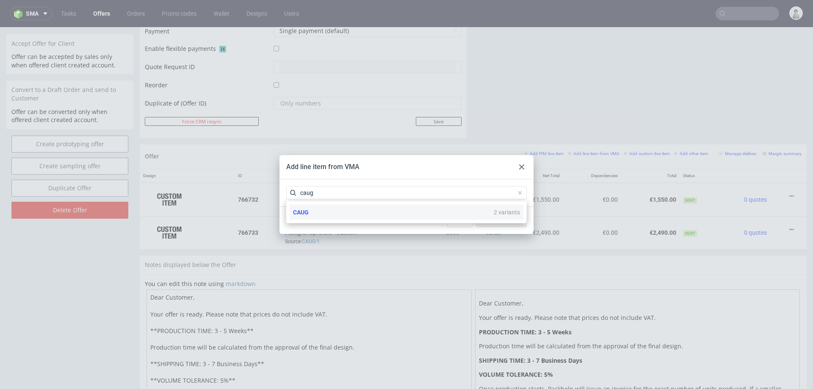
click at [446, 218] on div "CAUG 2 variants" at bounding box center [407, 212] width 234 height 15
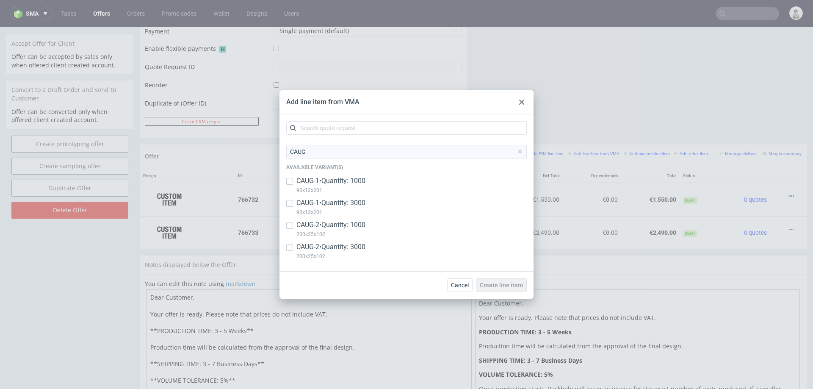
click at [337, 244] on p "CAUG-2 • Quantity: 3000" at bounding box center [330, 246] width 69 height 9
checkbox input "true"
click at [341, 226] on p "CAUG-2 • Quantity: 1000" at bounding box center [330, 224] width 69 height 9
checkbox input "true"
click at [510, 287] on span "Create line item" at bounding box center [501, 285] width 43 height 6
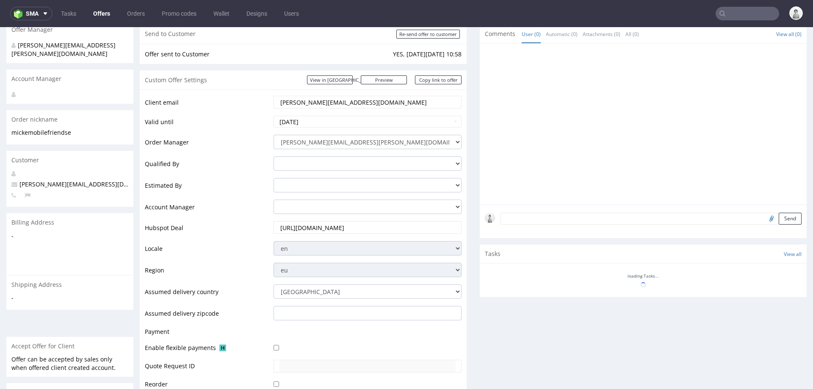
scroll to position [401, 0]
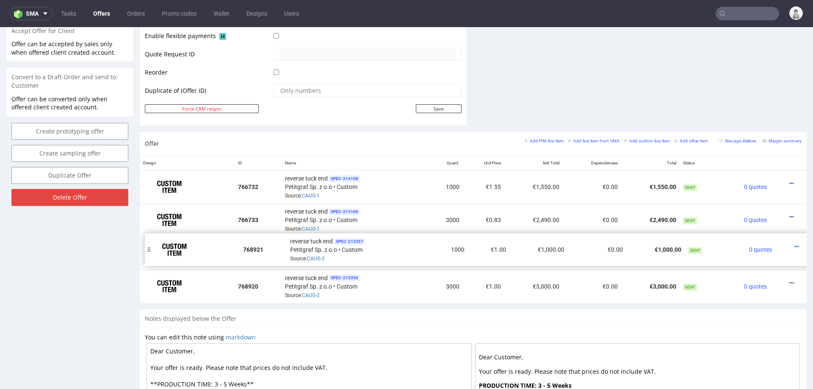
drag, startPoint x: 143, startPoint y: 282, endPoint x: 148, endPoint y: 246, distance: 36.3
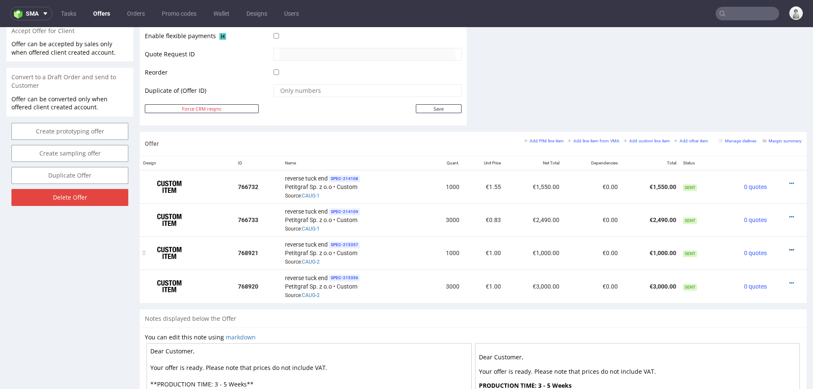
click at [789, 247] on icon at bounding box center [791, 250] width 5 height 6
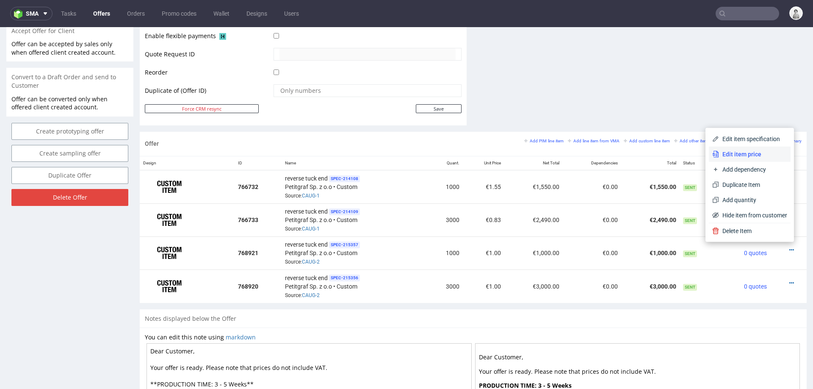
click at [738, 152] on span "Edit item price" at bounding box center [753, 154] width 68 height 8
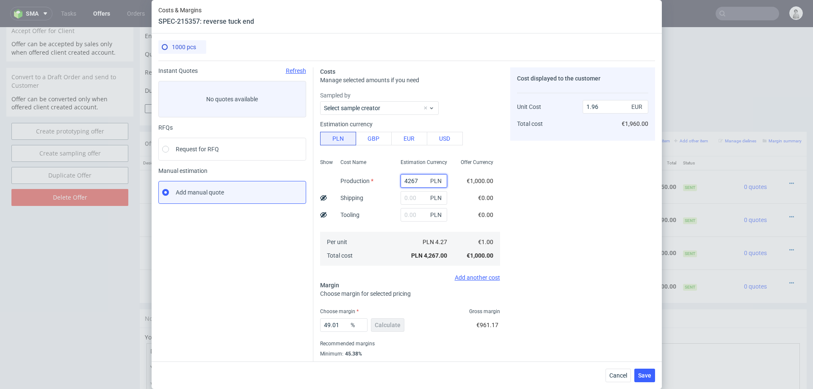
click at [424, 182] on input "4267" at bounding box center [424, 181] width 47 height 14
paste input "000.00"
type input "4000"
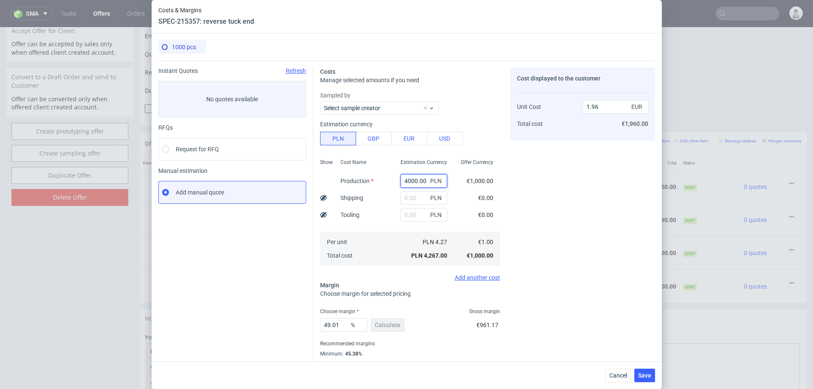
type input "1.84"
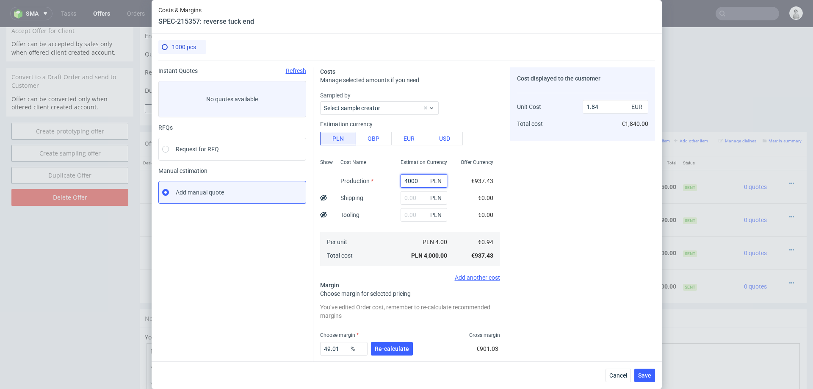
type input "4000"
click at [416, 196] on input "text" at bounding box center [424, 198] width 47 height 14
type input "830"
type input "2.22"
type input "830"
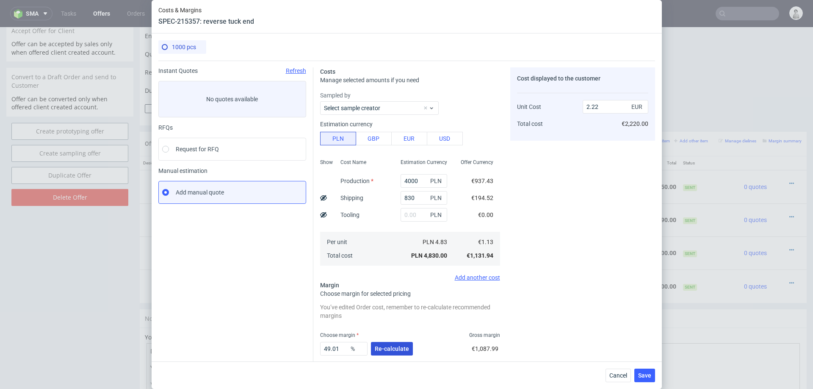
click at [385, 346] on span "Re-calculate" at bounding box center [392, 349] width 34 height 6
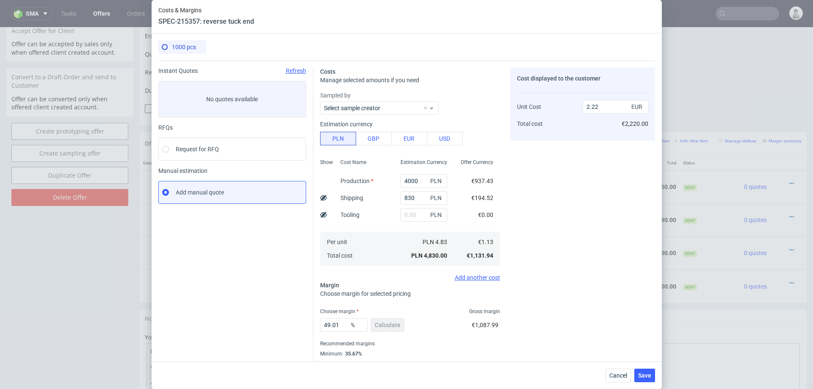
scroll to position [22, 0]
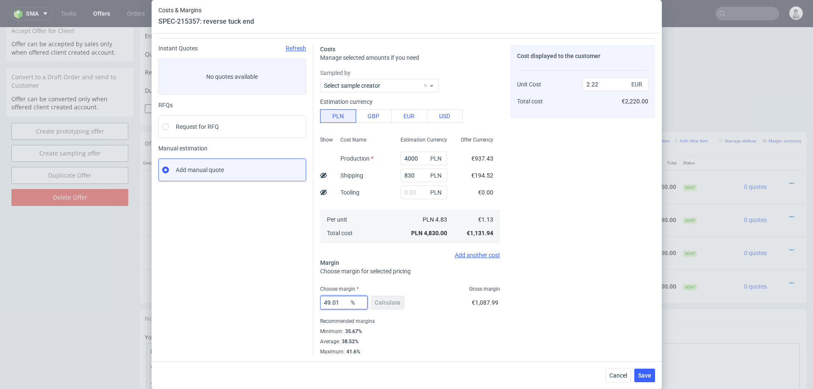
click at [333, 302] on input "49.01" at bounding box center [343, 303] width 47 height 14
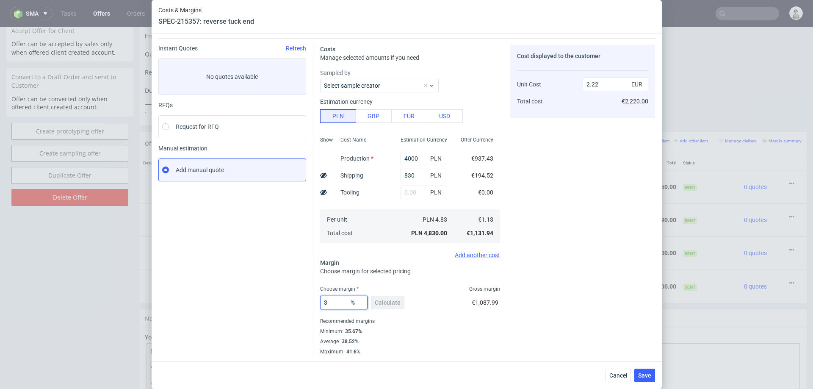
type input "36"
type input "1.76"
type input "36"
click at [576, 305] on div "Cost displayed to the customer Unit Cost Total cost 1.76 EUR €1,760.00" at bounding box center [582, 200] width 145 height 310
click at [643, 381] on button "Save" at bounding box center [644, 375] width 21 height 14
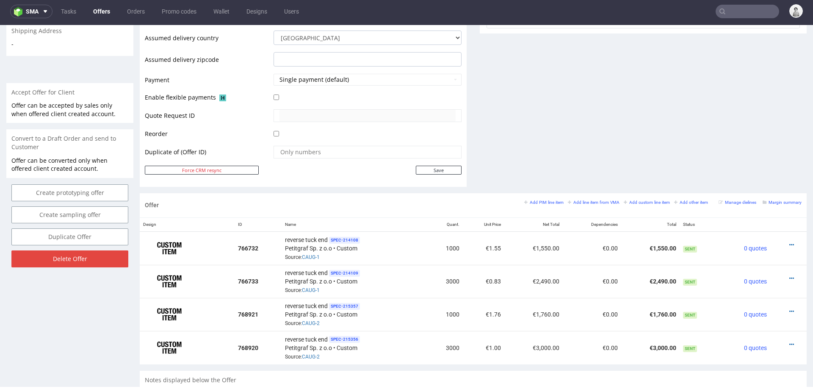
scroll to position [340, 0]
click at [789, 240] on icon at bounding box center [791, 243] width 5 height 6
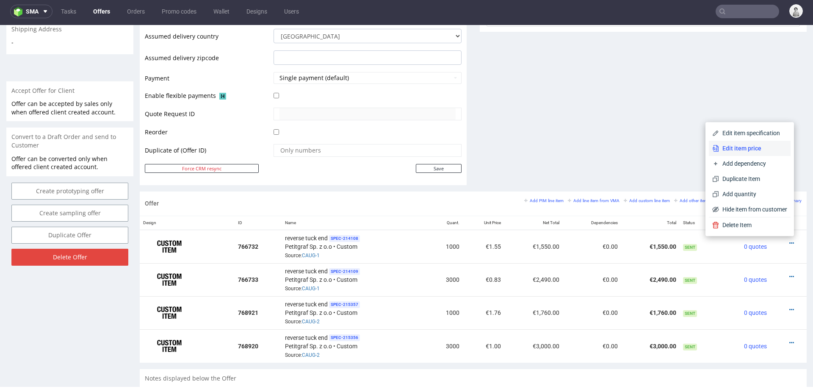
click at [738, 145] on span "Edit item price" at bounding box center [753, 148] width 68 height 8
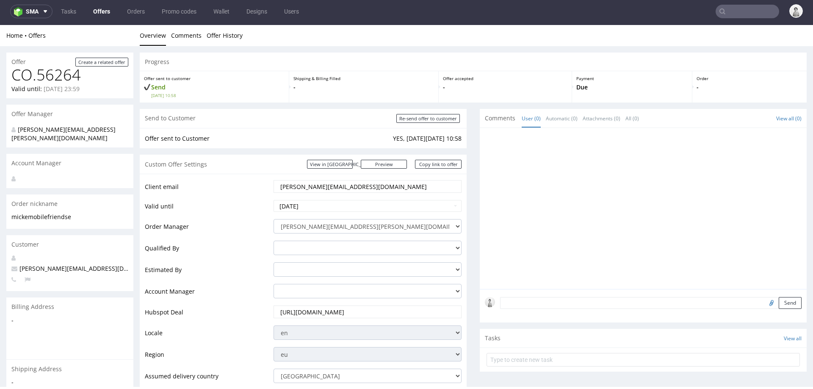
scroll to position [0, 0]
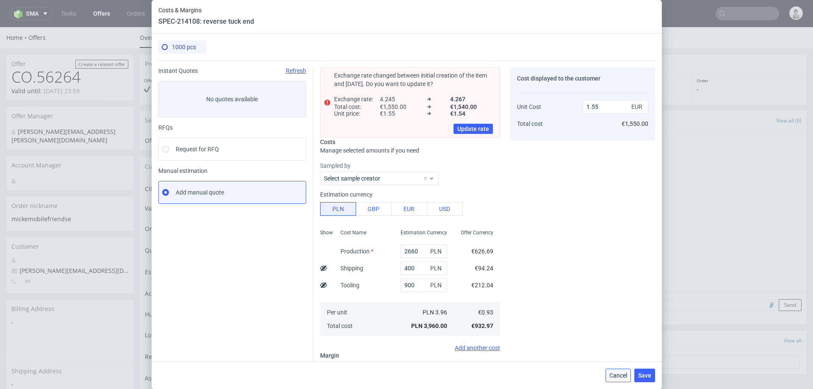
click at [615, 376] on span "Cancel" at bounding box center [618, 375] width 18 height 6
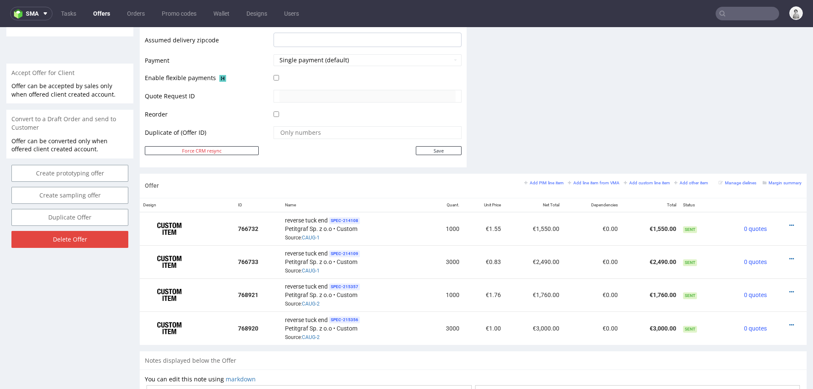
scroll to position [360, 0]
click at [789, 321] on icon at bounding box center [791, 324] width 5 height 6
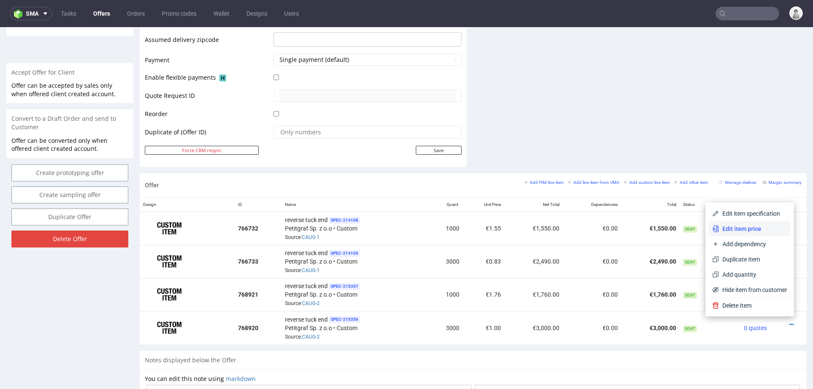
click at [757, 226] on span "Edit item price" at bounding box center [753, 228] width 68 height 8
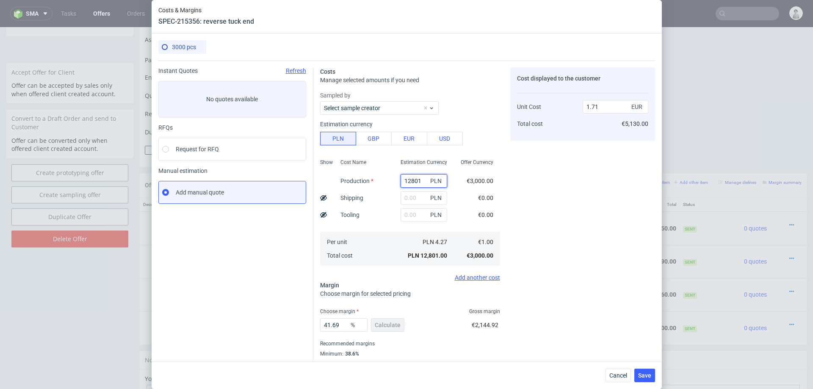
click at [416, 181] on input "12801" at bounding box center [424, 181] width 47 height 14
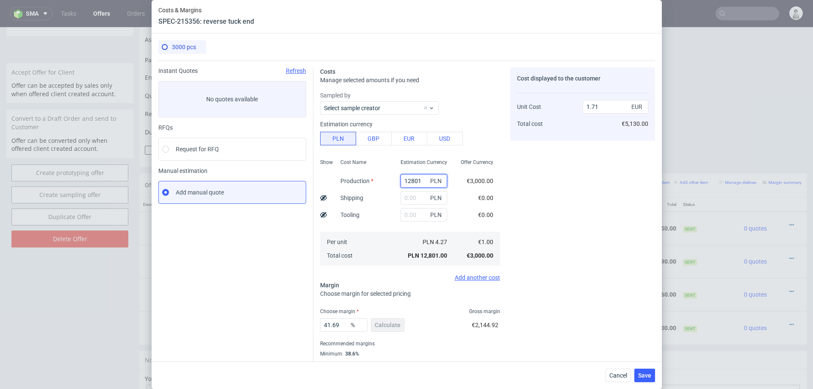
paste input "4720.00"
type input "4720"
type input "0.63"
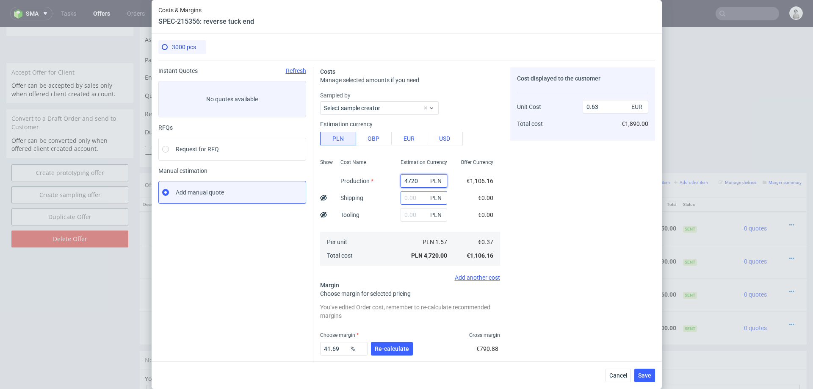
type input "4720"
click at [414, 195] on input "text" at bounding box center [424, 198] width 47 height 14
type input "85"
type input "0.65"
type input "850"
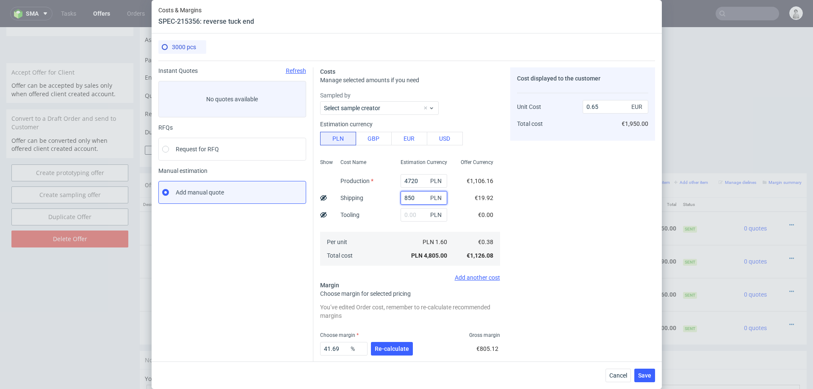
type input "0.75"
type input "850"
drag, startPoint x: 385, startPoint y: 349, endPoint x: 376, endPoint y: 322, distance: 28.4
click at [384, 348] on span "Re-calculate" at bounding box center [392, 349] width 34 height 6
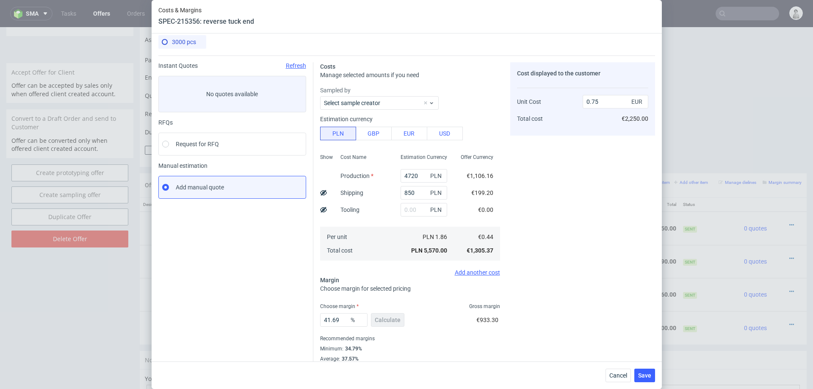
scroll to position [22, 0]
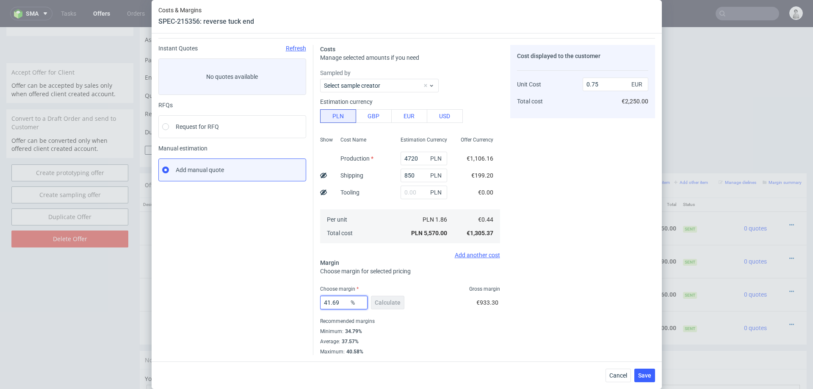
click at [337, 301] on input "41.69" at bounding box center [343, 303] width 47 height 14
type input "3"
type input "0.45"
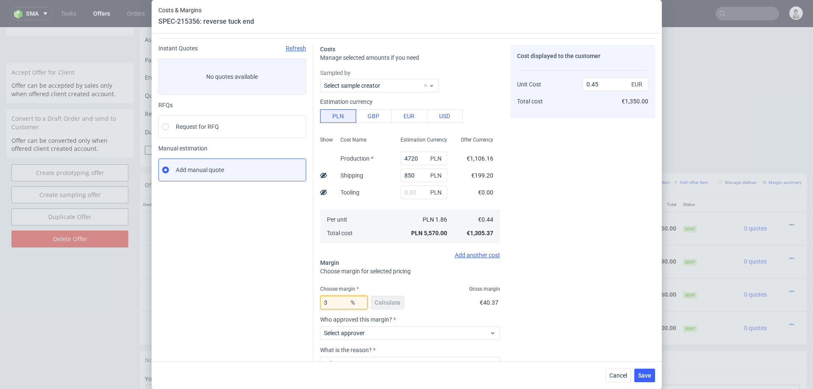
type input "36"
type input "0.68"
type input "36"
click at [582, 282] on div "Cost displayed to the customer Unit Cost Total cost 0.68 EUR €2,040.00" at bounding box center [582, 200] width 145 height 310
click at [647, 373] on span "Save" at bounding box center [644, 375] width 13 height 6
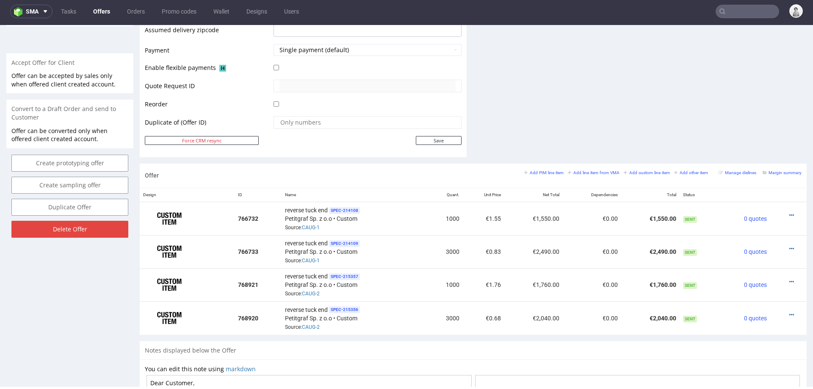
scroll to position [371, 0]
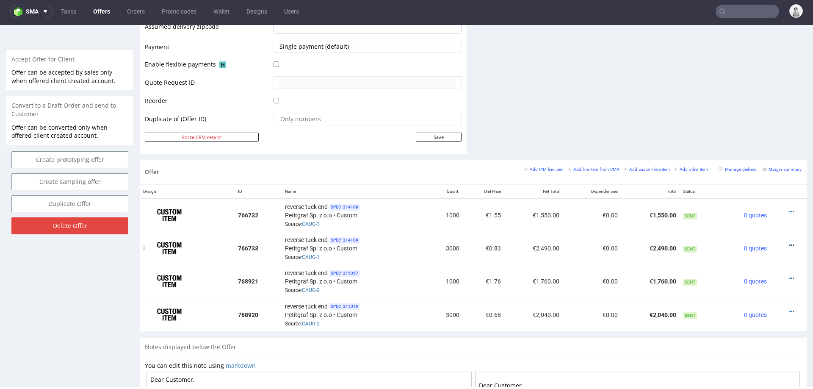
click at [789, 242] on icon at bounding box center [791, 245] width 5 height 6
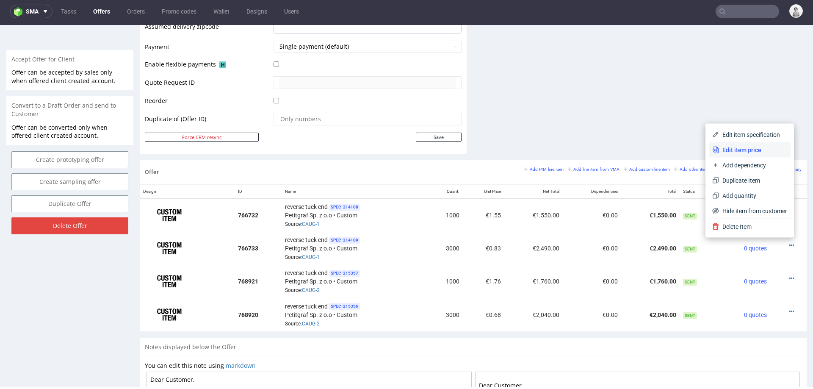
click at [750, 152] on span "Edit item price" at bounding box center [753, 150] width 68 height 8
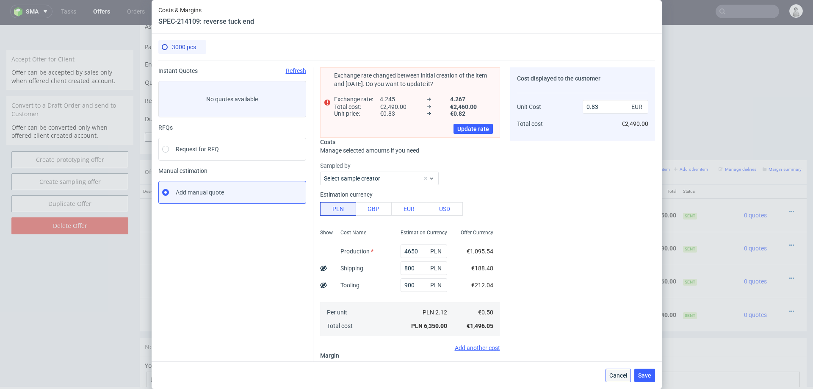
click at [611, 373] on span "Cancel" at bounding box center [618, 375] width 18 height 6
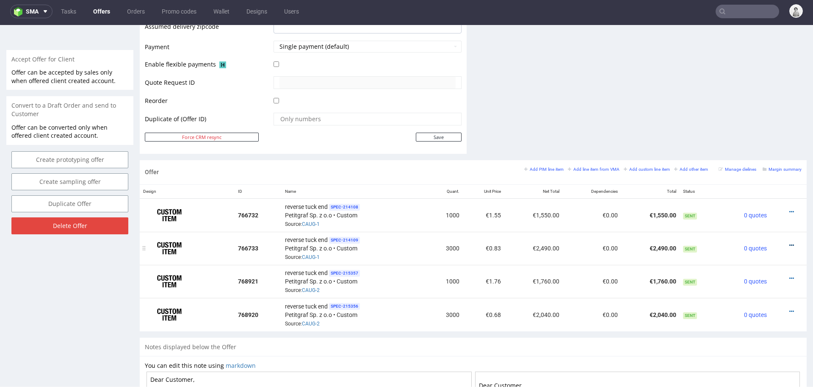
click at [789, 242] on icon at bounding box center [791, 245] width 5 height 6
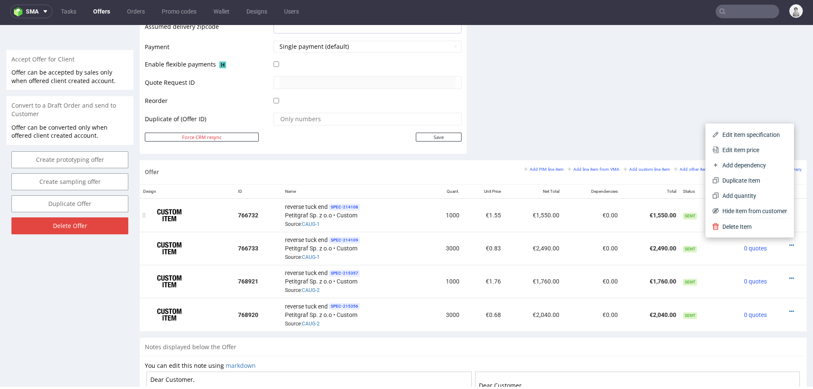
drag, startPoint x: 768, startPoint y: 212, endPoint x: 771, endPoint y: 206, distance: 7.0
click at [767, 212] on span "Hide item from customer" at bounding box center [753, 211] width 68 height 8
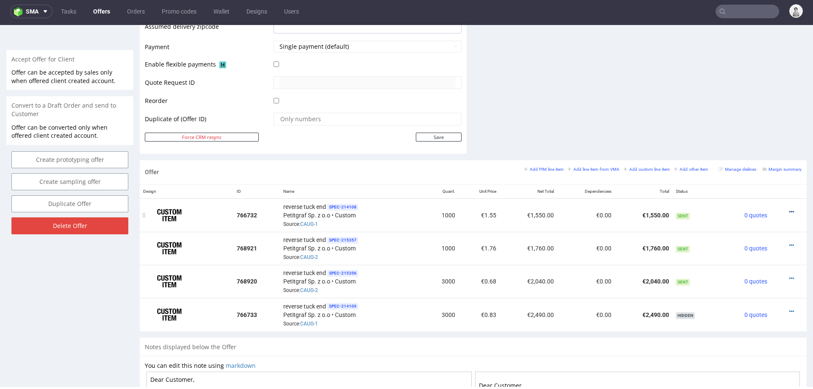
click at [789, 209] on icon at bounding box center [791, 212] width 5 height 6
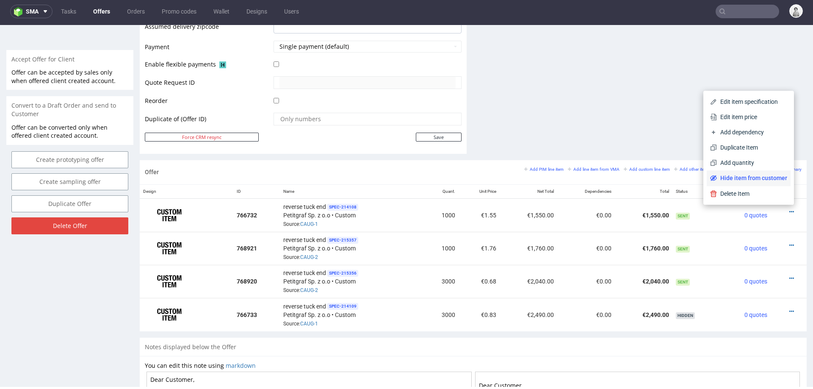
click at [754, 176] on span "Hide item from customer" at bounding box center [752, 178] width 70 height 8
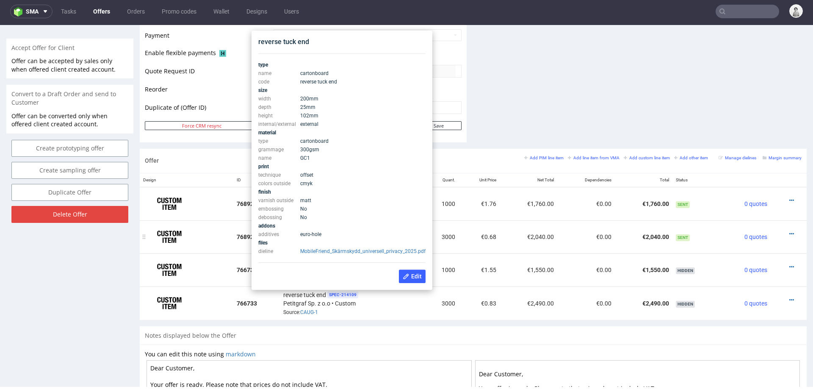
scroll to position [382, 0]
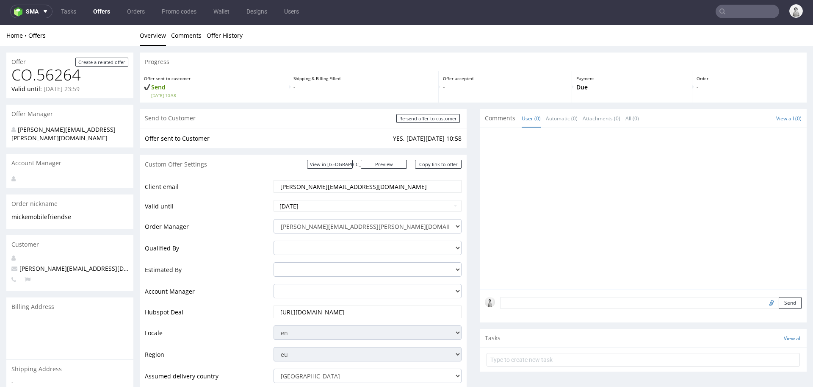
scroll to position [0, 0]
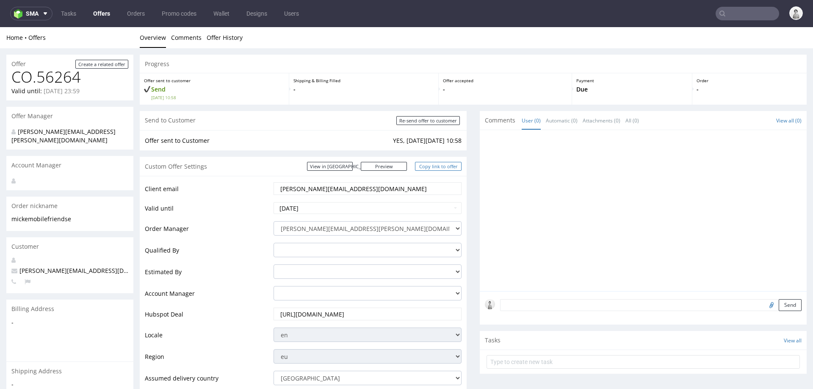
click at [432, 163] on link "Copy link to offer" at bounding box center [438, 166] width 47 height 9
click at [443, 122] on input "Re-send offer to customer" at bounding box center [428, 120] width 64 height 9
type input "In progress..."
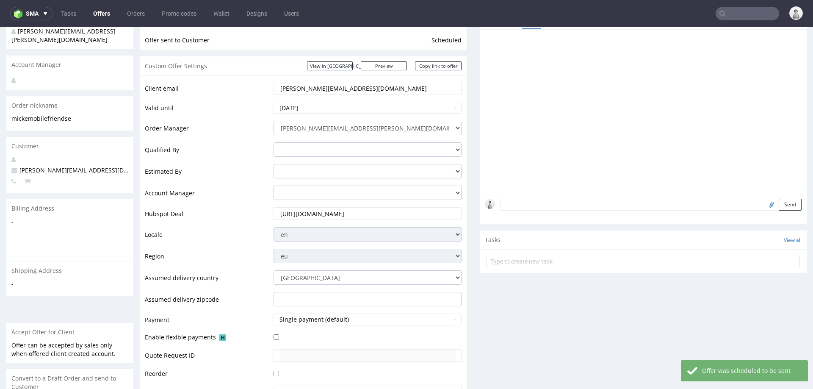
scroll to position [400, 0]
